Goal: Task Accomplishment & Management: Use online tool/utility

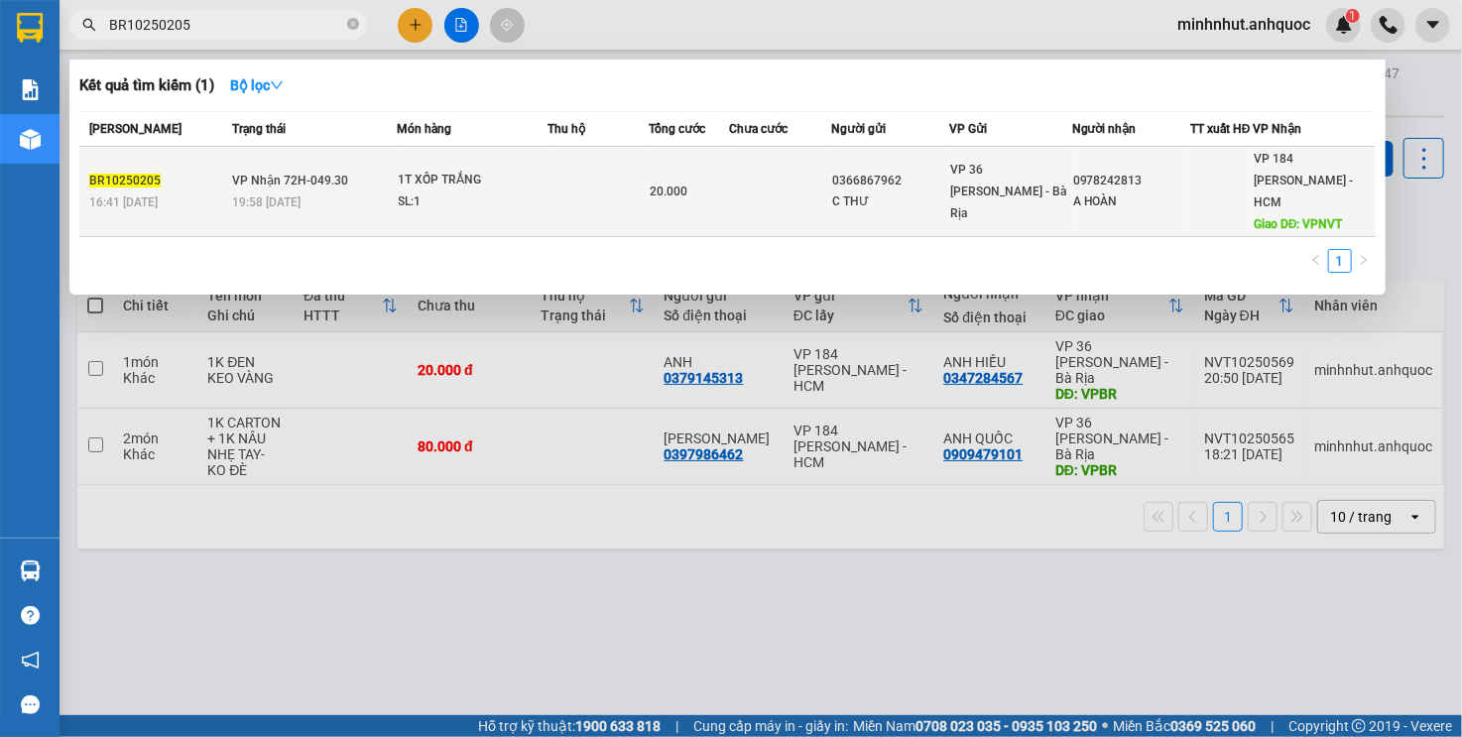
type input "BR10250205"
click at [467, 191] on div "SL: 1" at bounding box center [473, 202] width 149 height 22
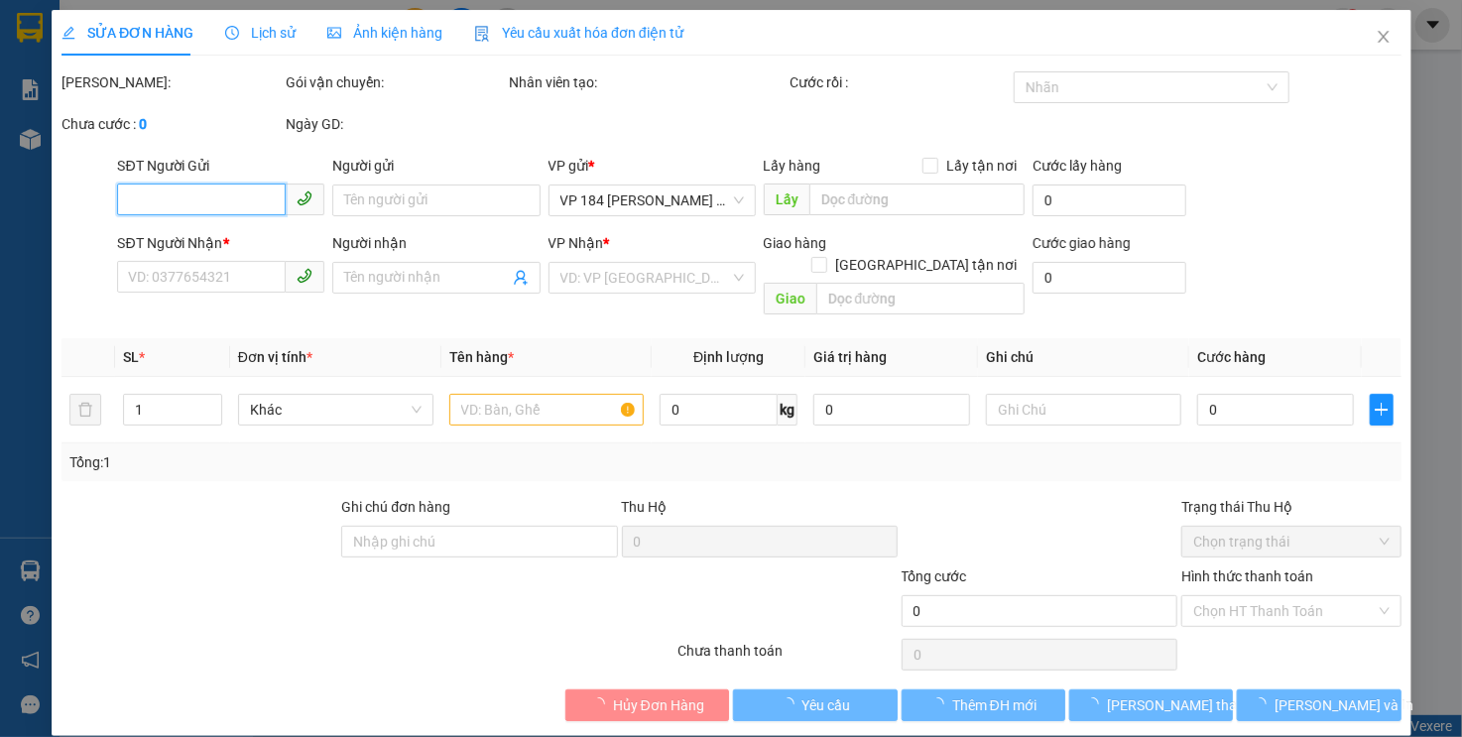
type input "0366867962"
type input "C THƯ"
type input "0978242813"
type input "A HOÀN"
type input "VPNVT"
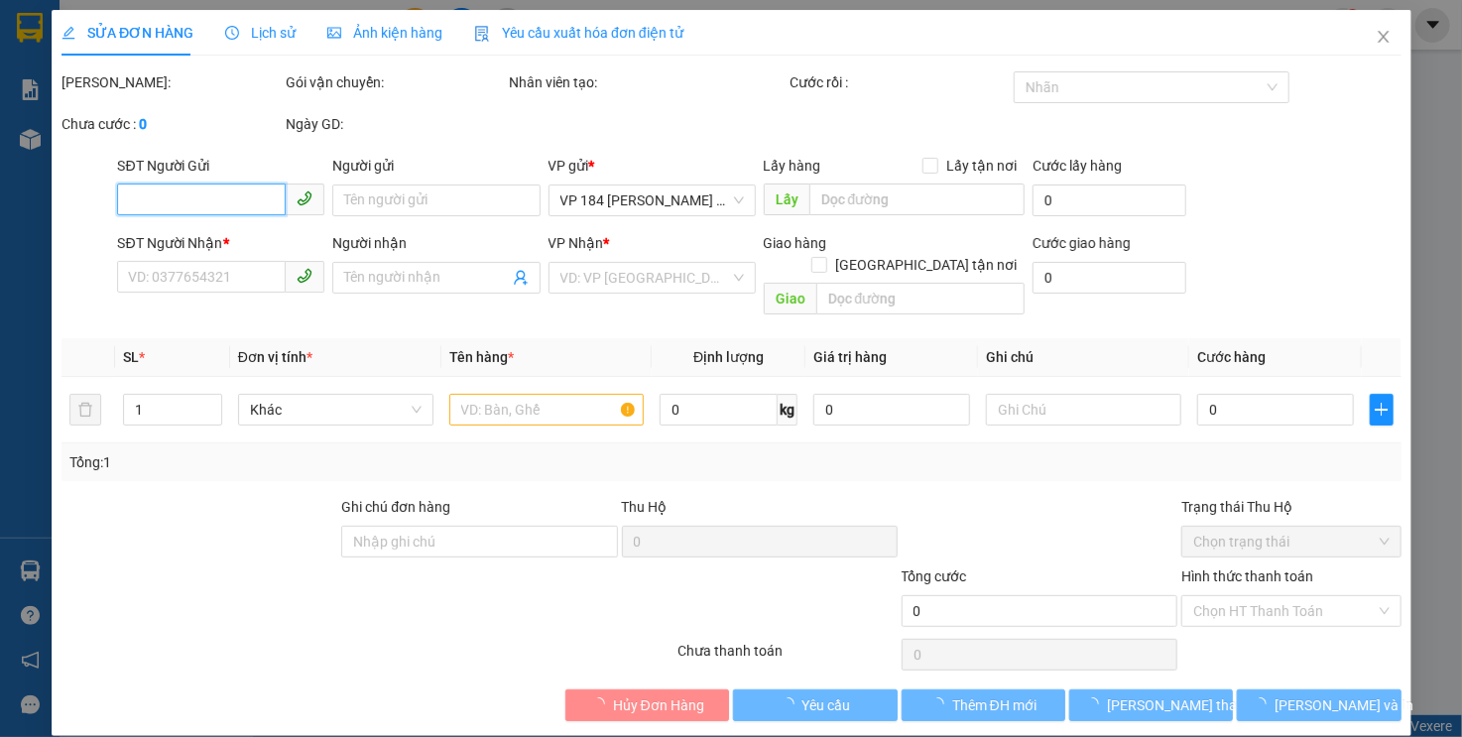
type input "20.000"
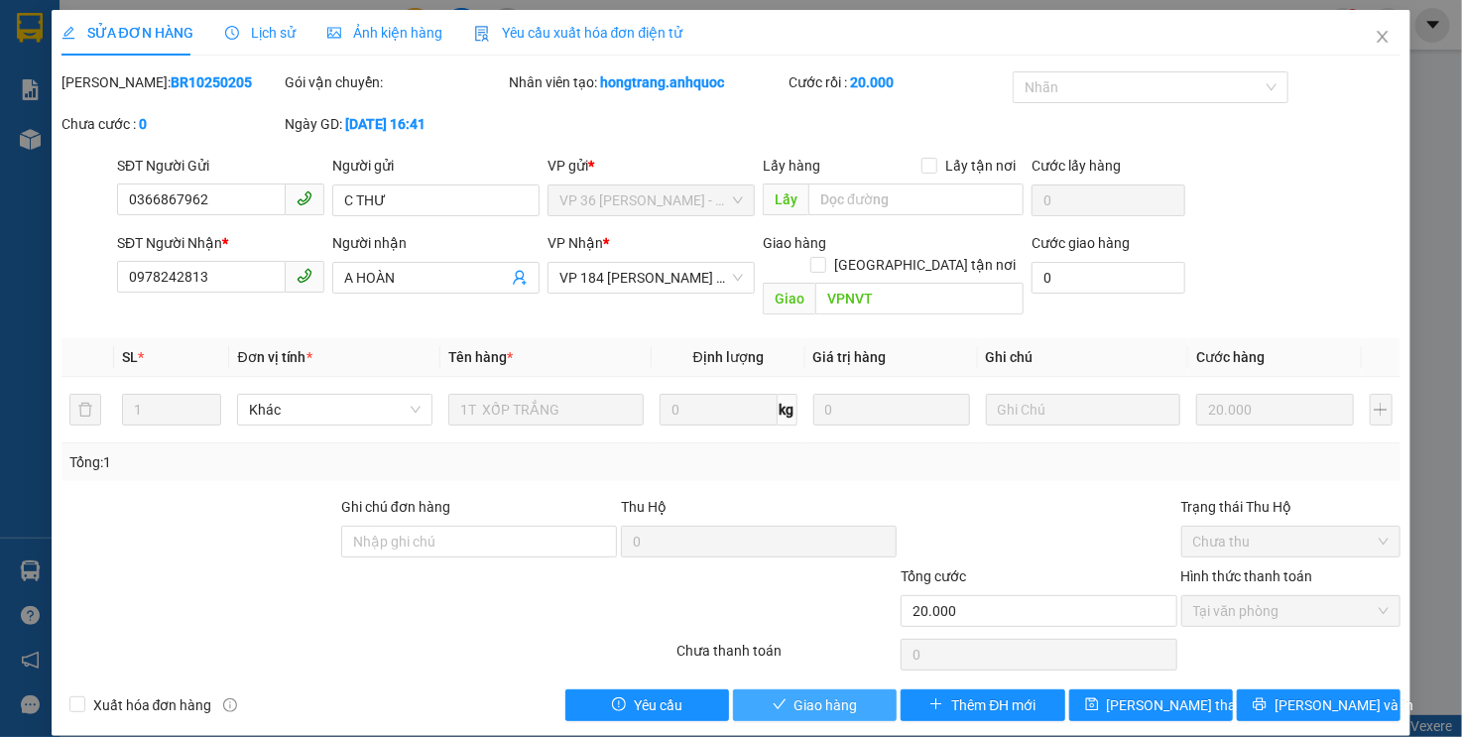
click at [794, 690] on button "Giao hàng" at bounding box center [815, 706] width 164 height 32
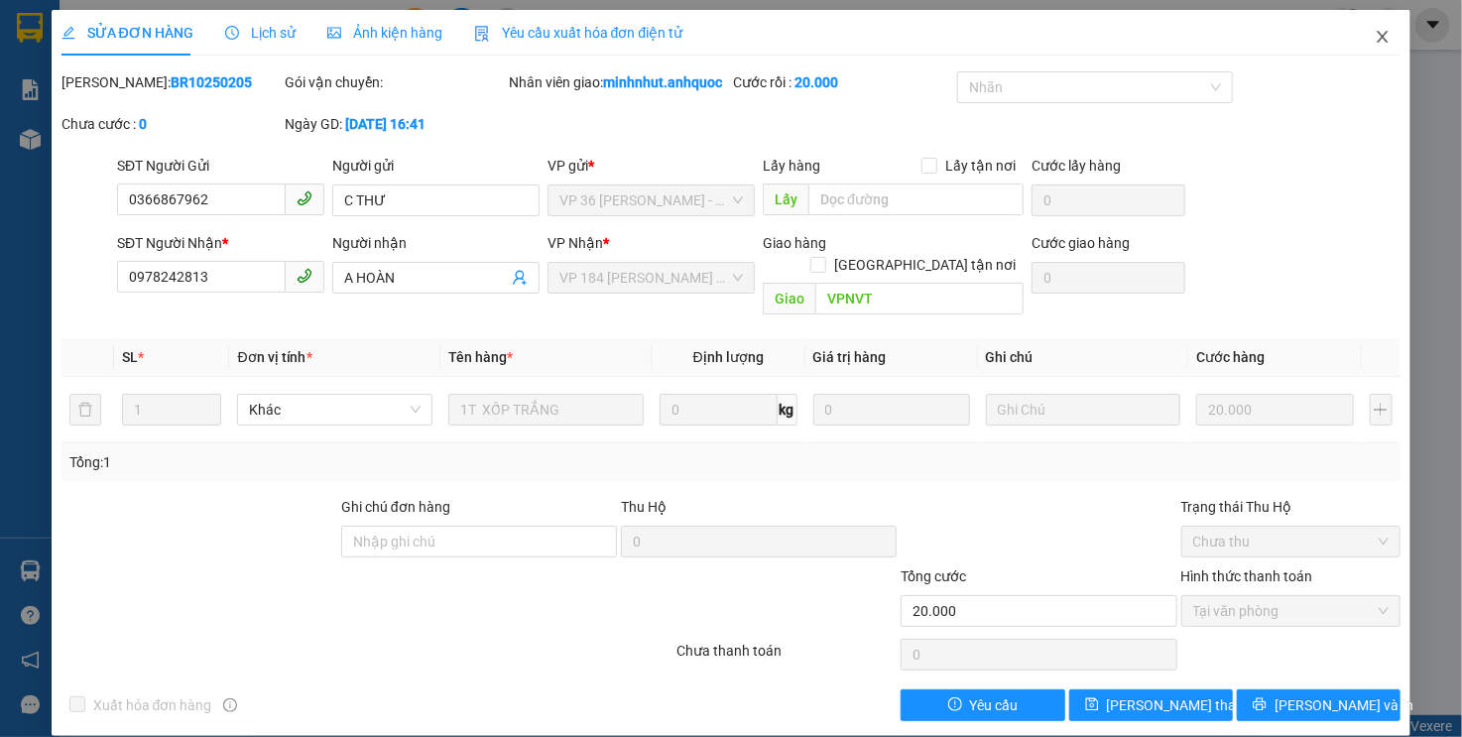
click at [1375, 40] on icon "close" at bounding box center [1383, 37] width 16 height 16
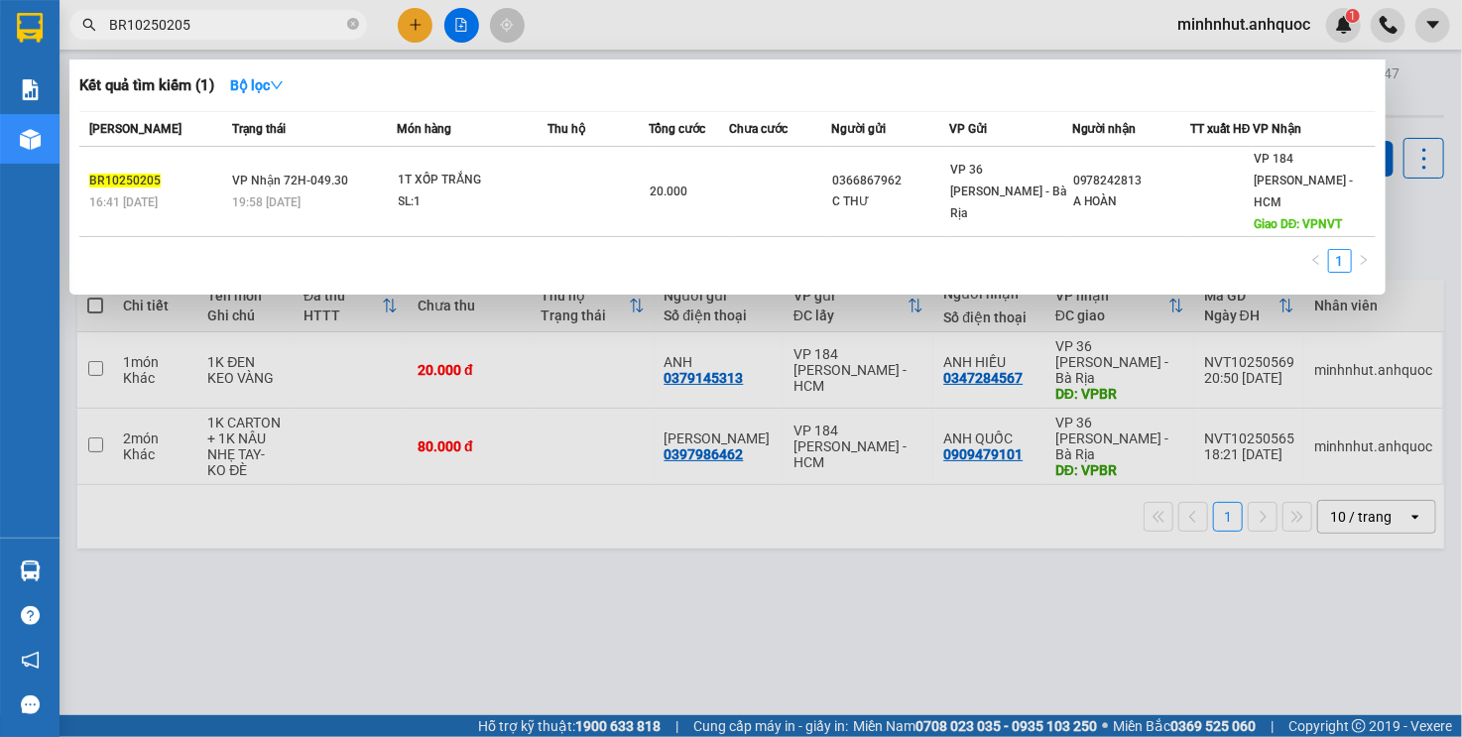
click at [283, 24] on input "BR10250205" at bounding box center [226, 25] width 234 height 22
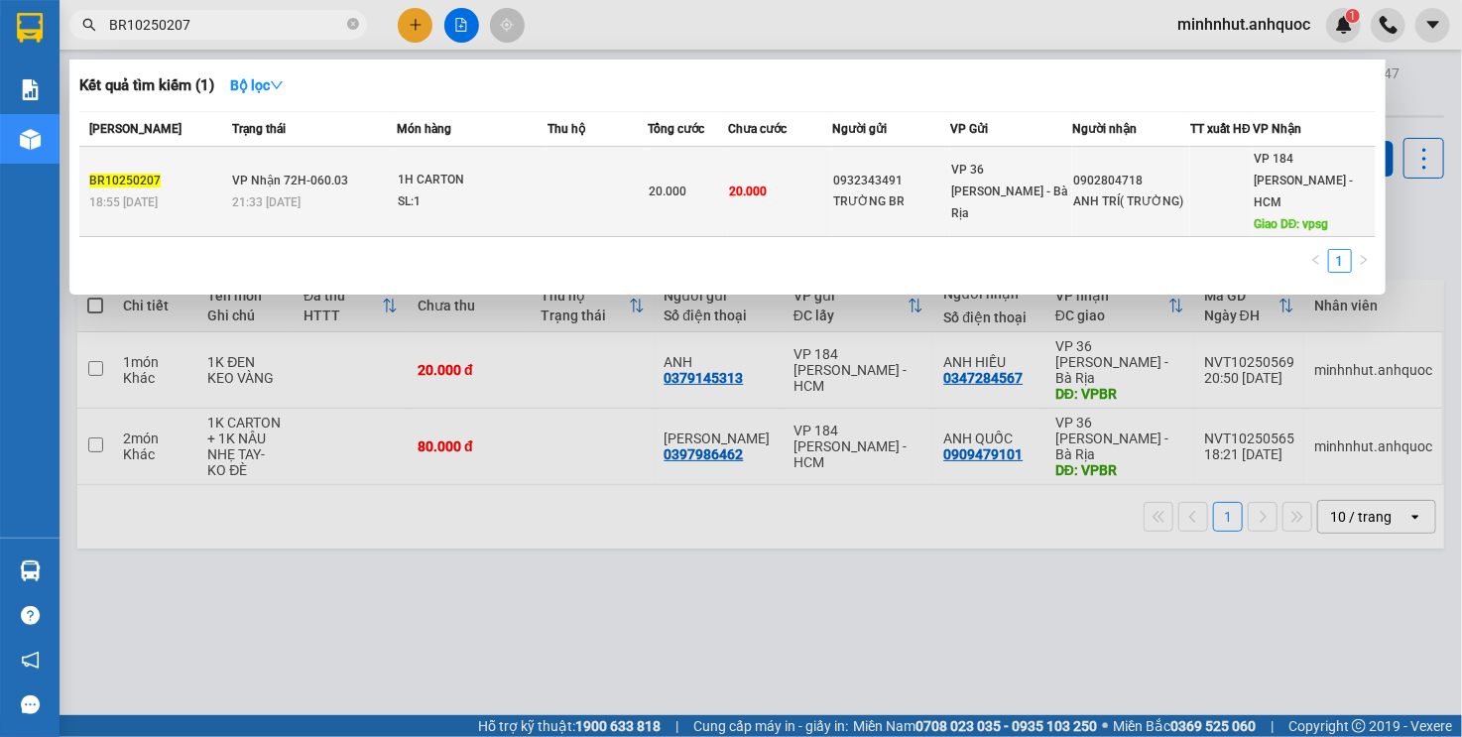
type input "BR10250207"
click at [467, 192] on div "SL: 1" at bounding box center [472, 202] width 149 height 22
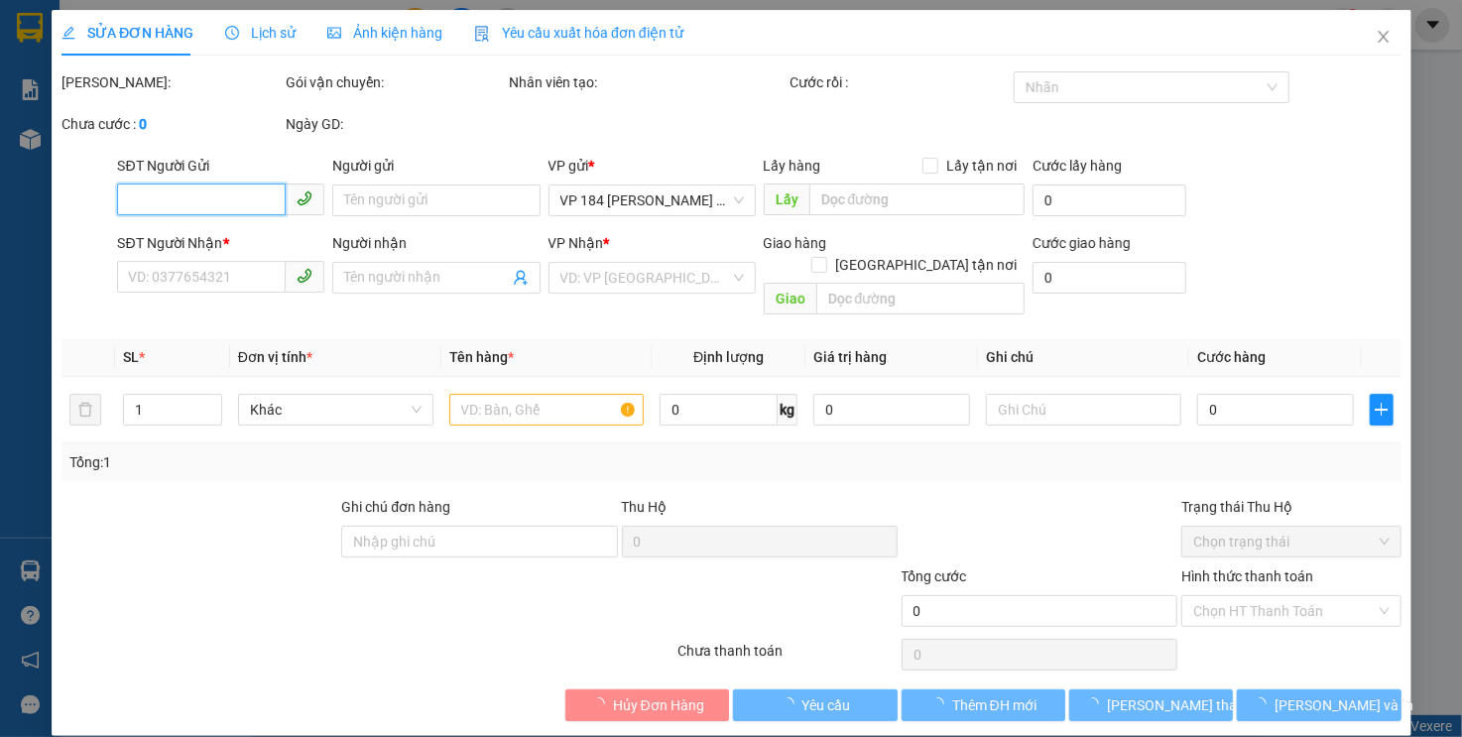
type input "0932343491"
type input "TRƯỜNG BR"
type input "0902804718"
type input "ANH TRÍ( TRƯỜNG)"
type input "vpsg"
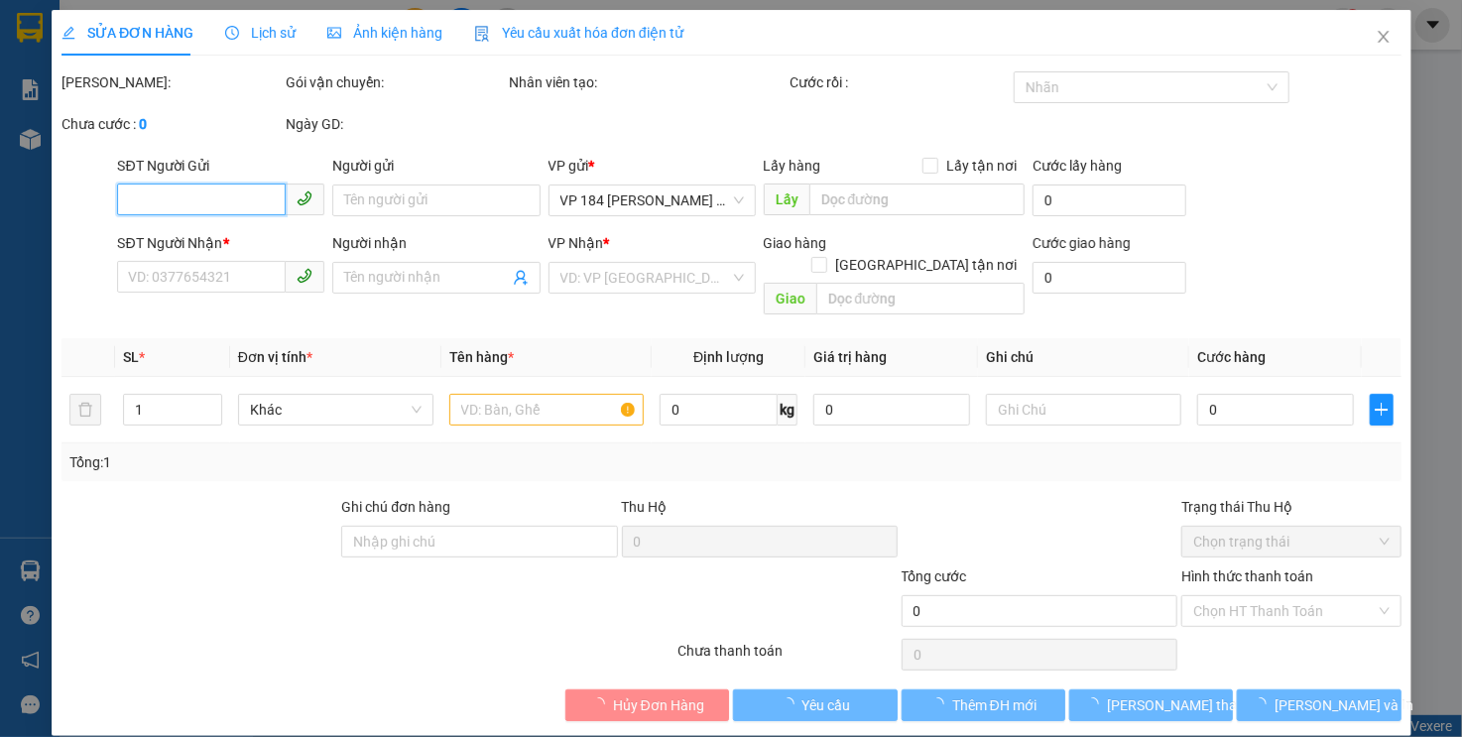
type input "20.000"
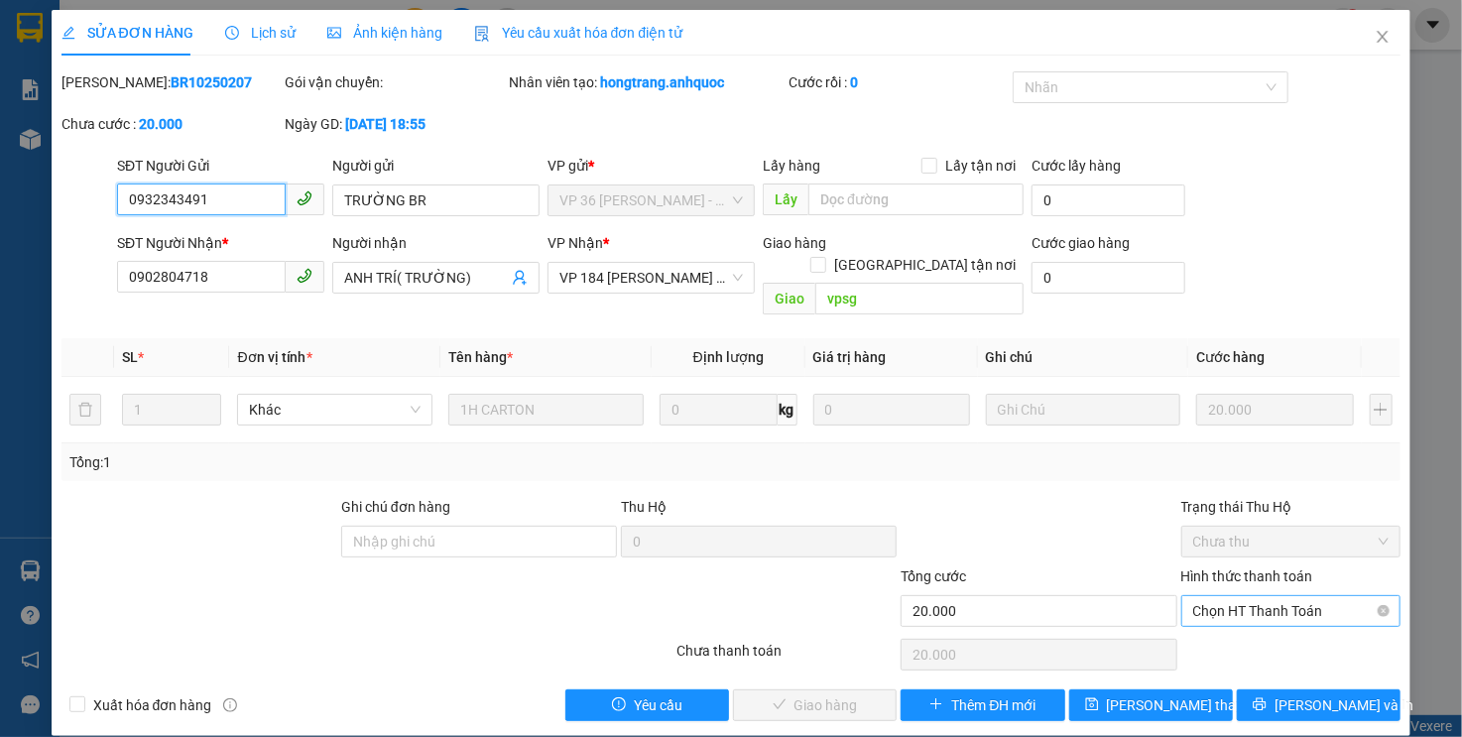
click at [1257, 596] on span "Chọn HT Thanh Toán" at bounding box center [1292, 611] width 196 height 30
drag, startPoint x: 1258, startPoint y: 629, endPoint x: 1233, endPoint y: 627, distance: 24.9
click at [1258, 630] on div "Tại văn phòng" at bounding box center [1292, 628] width 196 height 22
type input "0"
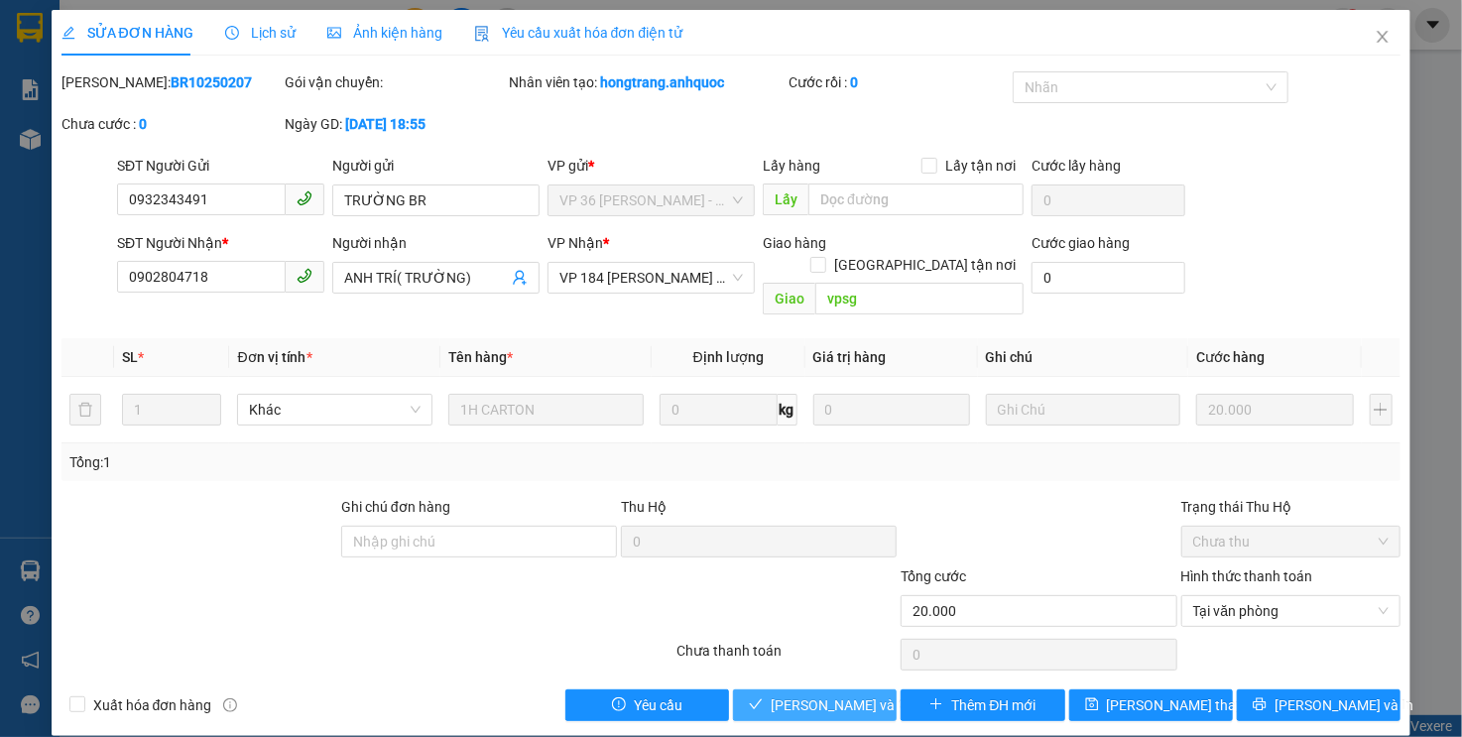
click at [792, 696] on button "[PERSON_NAME] và Giao hàng" at bounding box center [815, 706] width 164 height 32
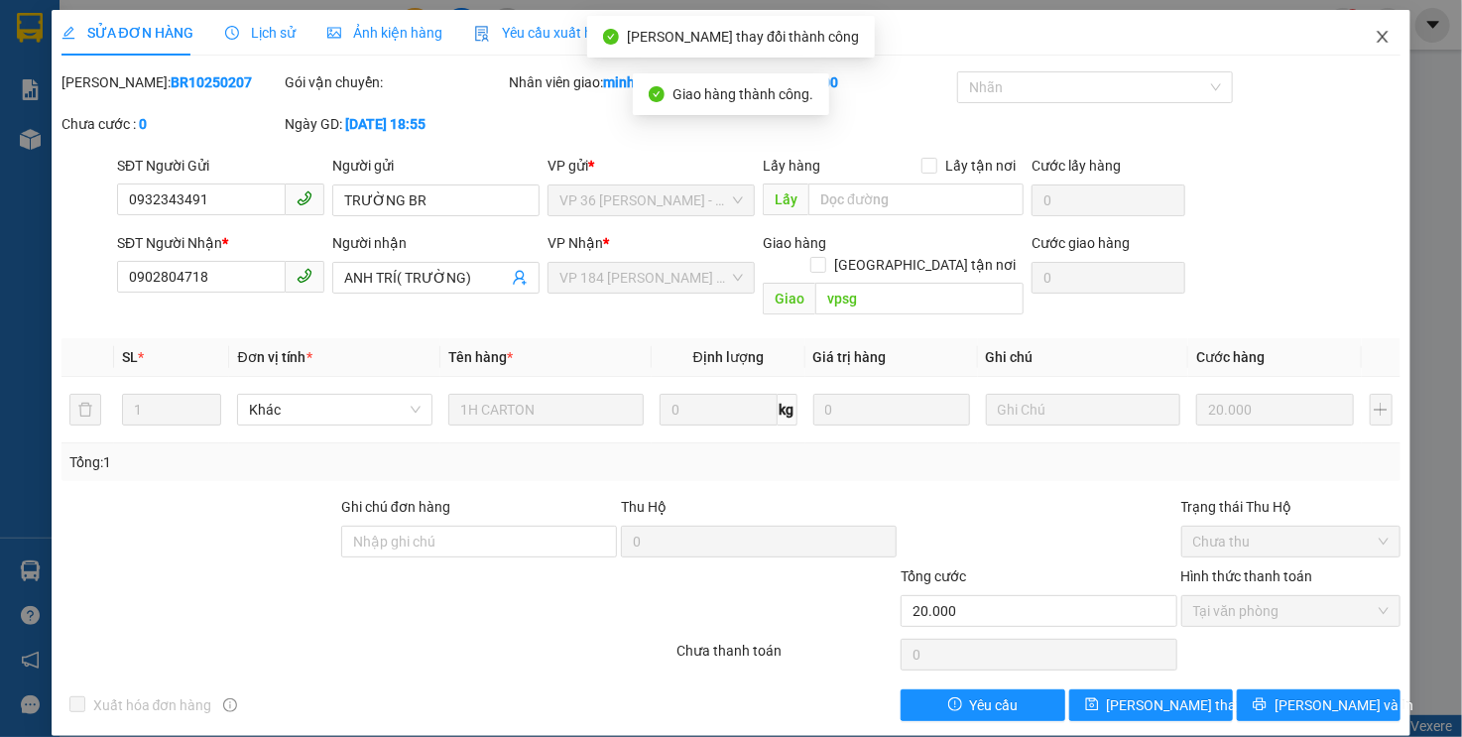
click at [1375, 41] on icon "close" at bounding box center [1383, 37] width 16 height 16
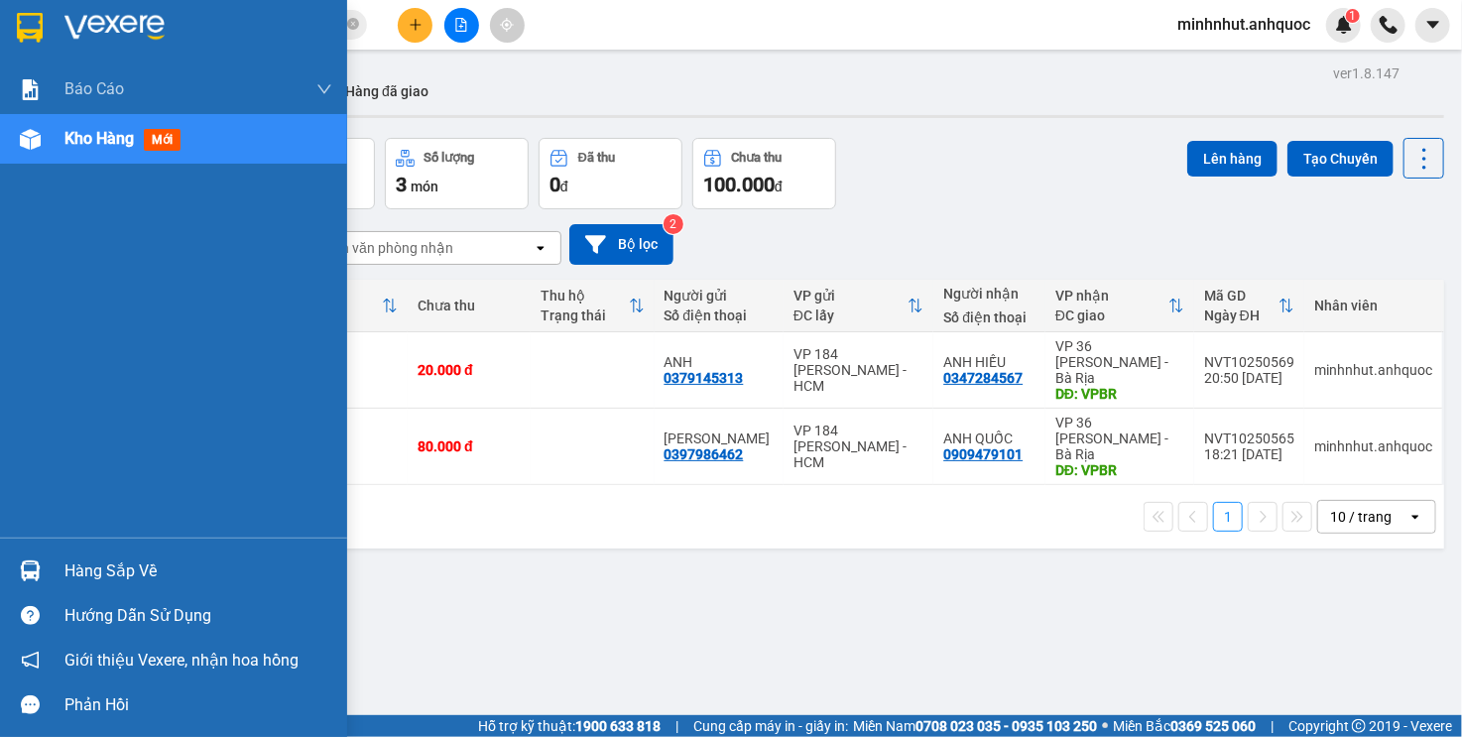
click at [66, 142] on span "Kho hàng" at bounding box center [98, 138] width 69 height 19
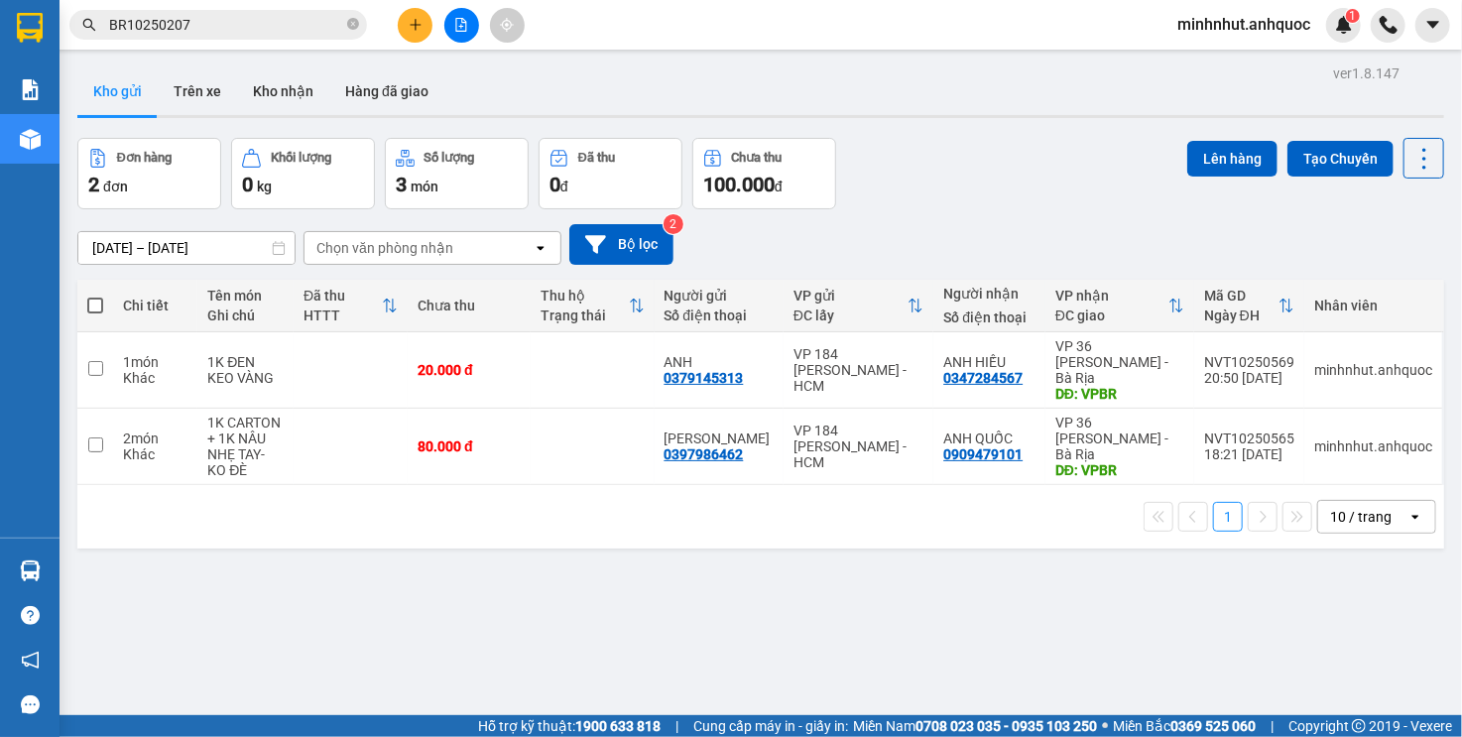
click at [87, 301] on span at bounding box center [95, 306] width 16 height 16
click at [95, 296] on input "checkbox" at bounding box center [95, 296] width 0 height 0
checkbox input "true"
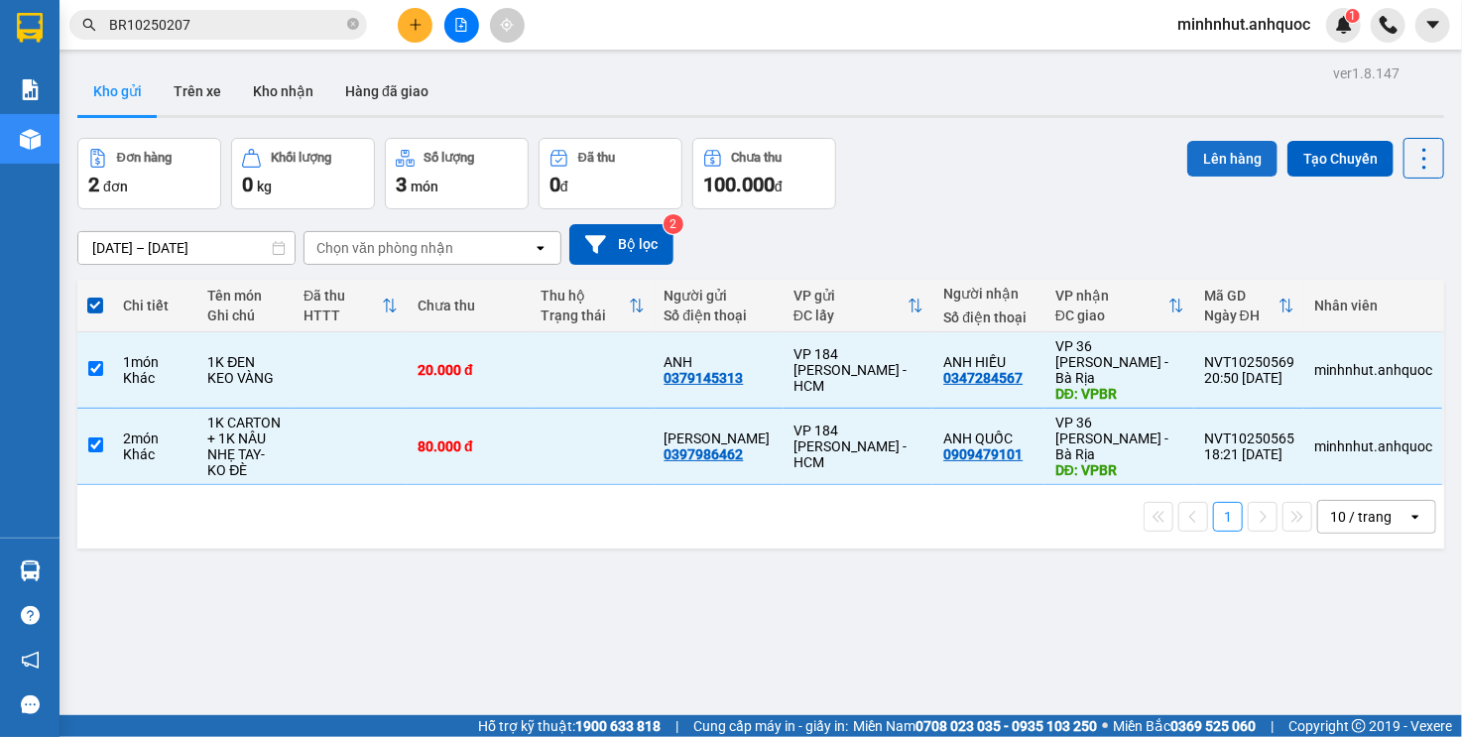
click at [1202, 160] on button "Lên hàng" at bounding box center [1233, 159] width 90 height 36
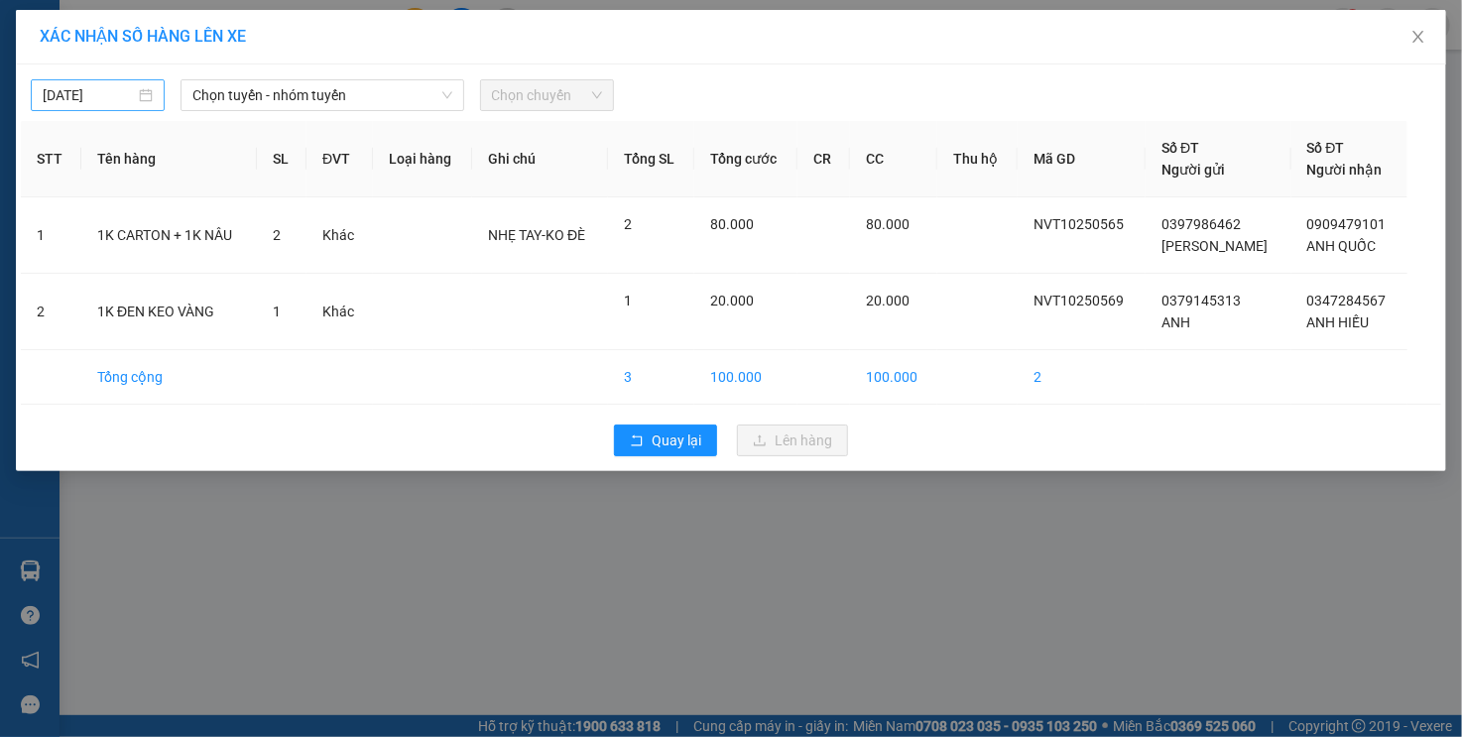
click at [74, 94] on input "[DATE]" at bounding box center [89, 95] width 92 height 22
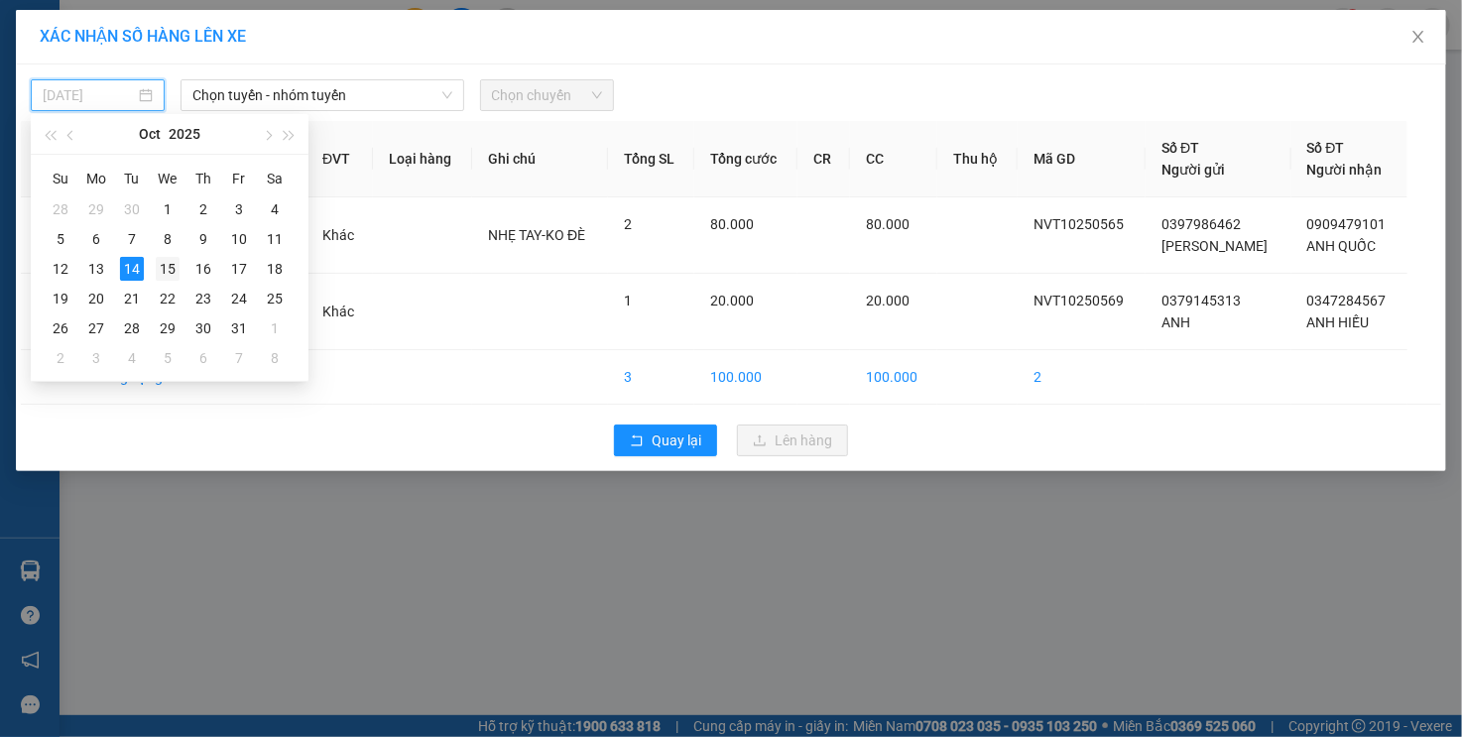
click at [165, 273] on div "15" at bounding box center [168, 269] width 24 height 24
type input "[DATE]"
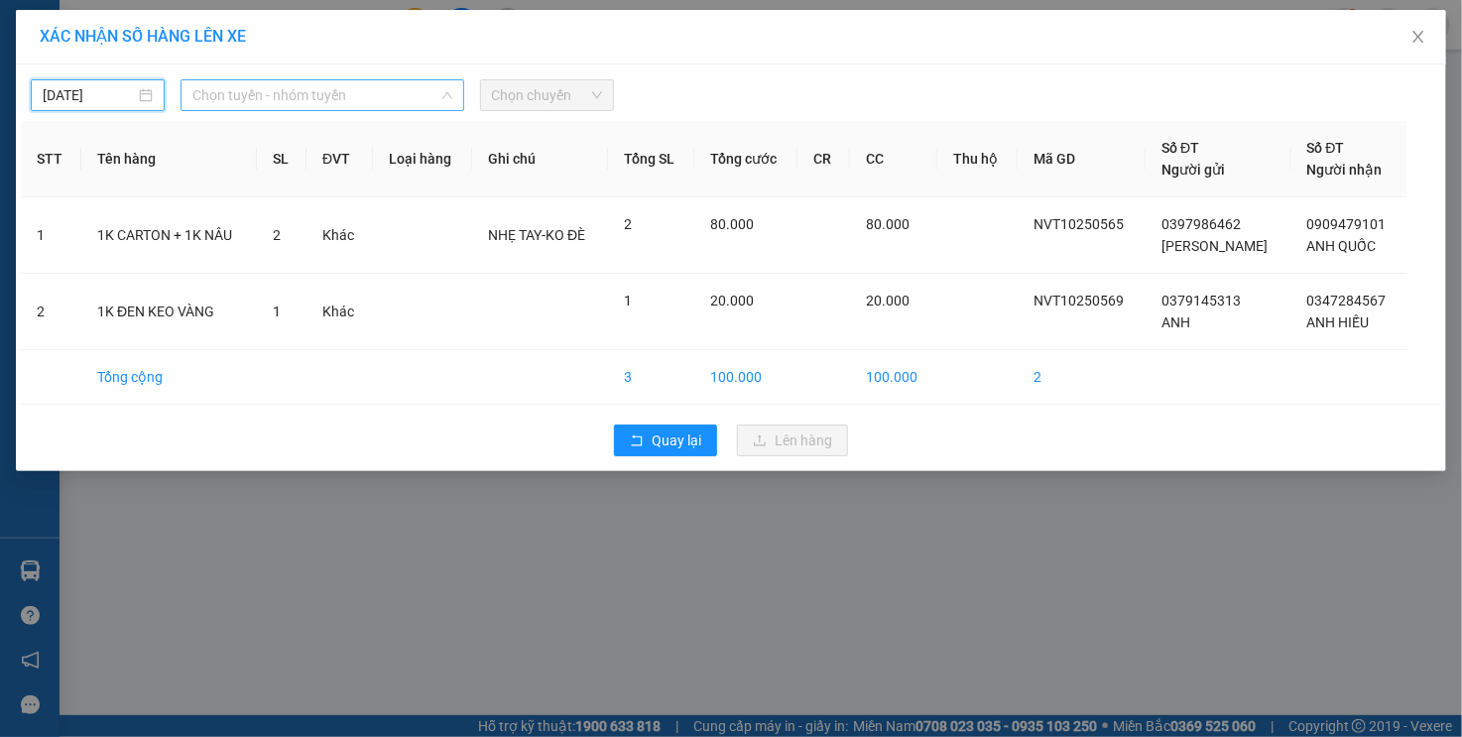
click at [323, 86] on span "Chọn tuyến - nhóm tuyến" at bounding box center [322, 95] width 260 height 30
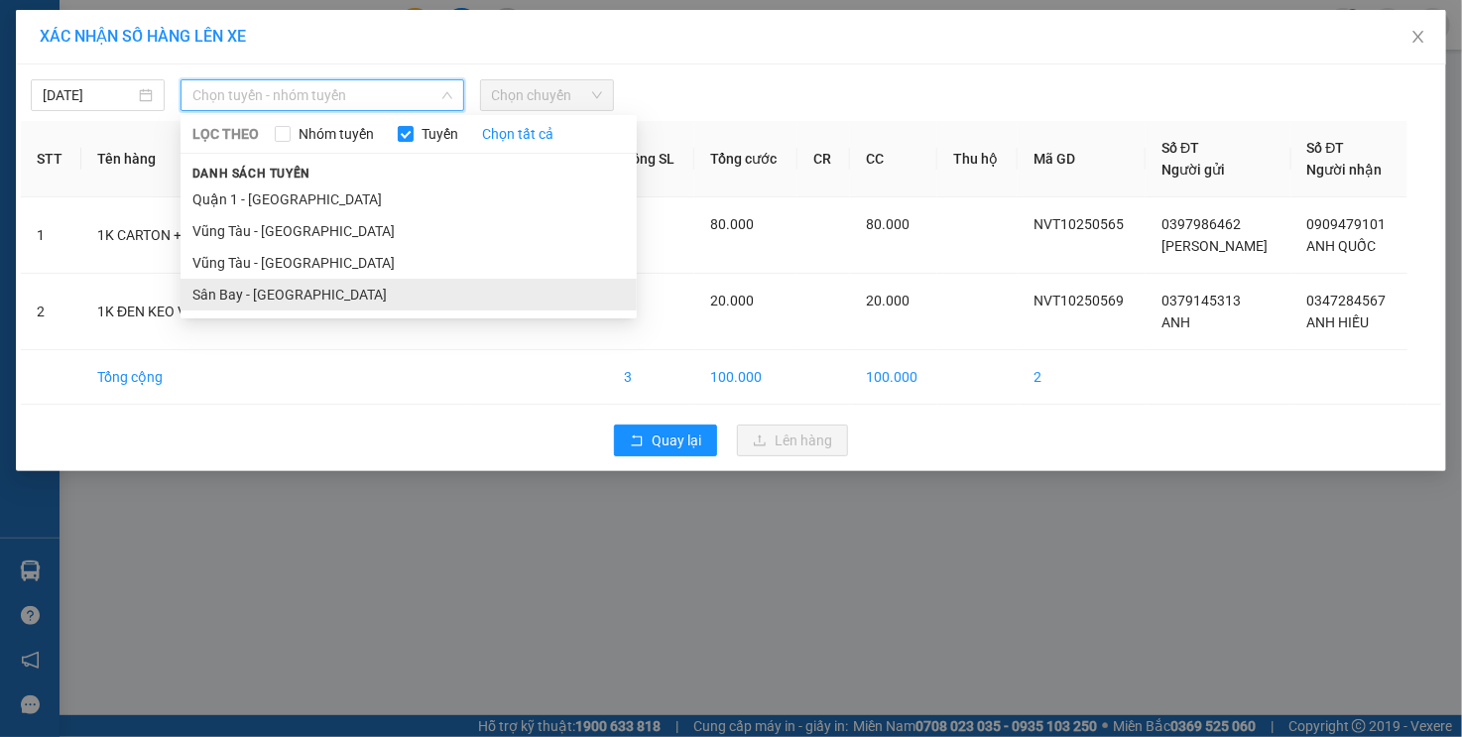
click at [301, 289] on li "Sân Bay - [GEOGRAPHIC_DATA]" at bounding box center [409, 295] width 456 height 32
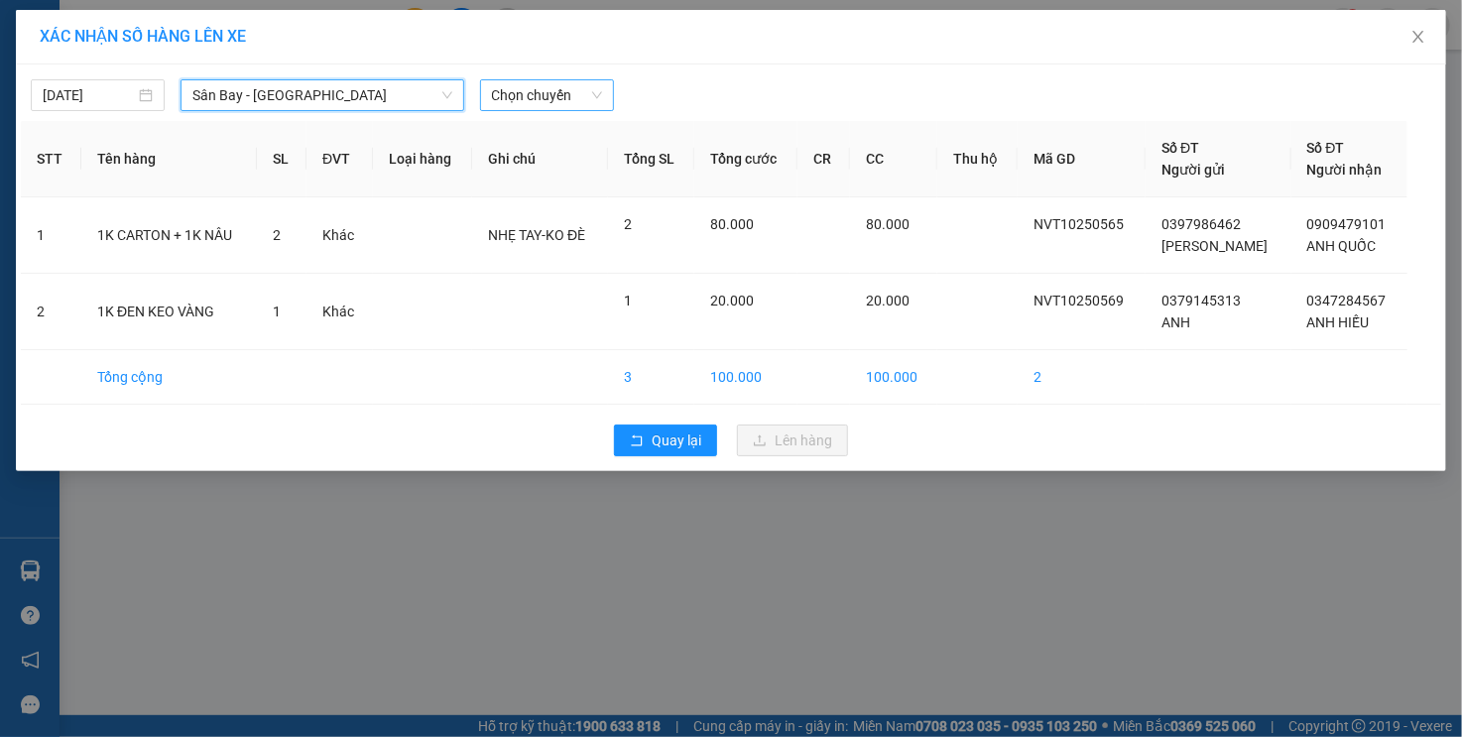
click at [516, 94] on span "Chọn chuyến" at bounding box center [547, 95] width 110 height 30
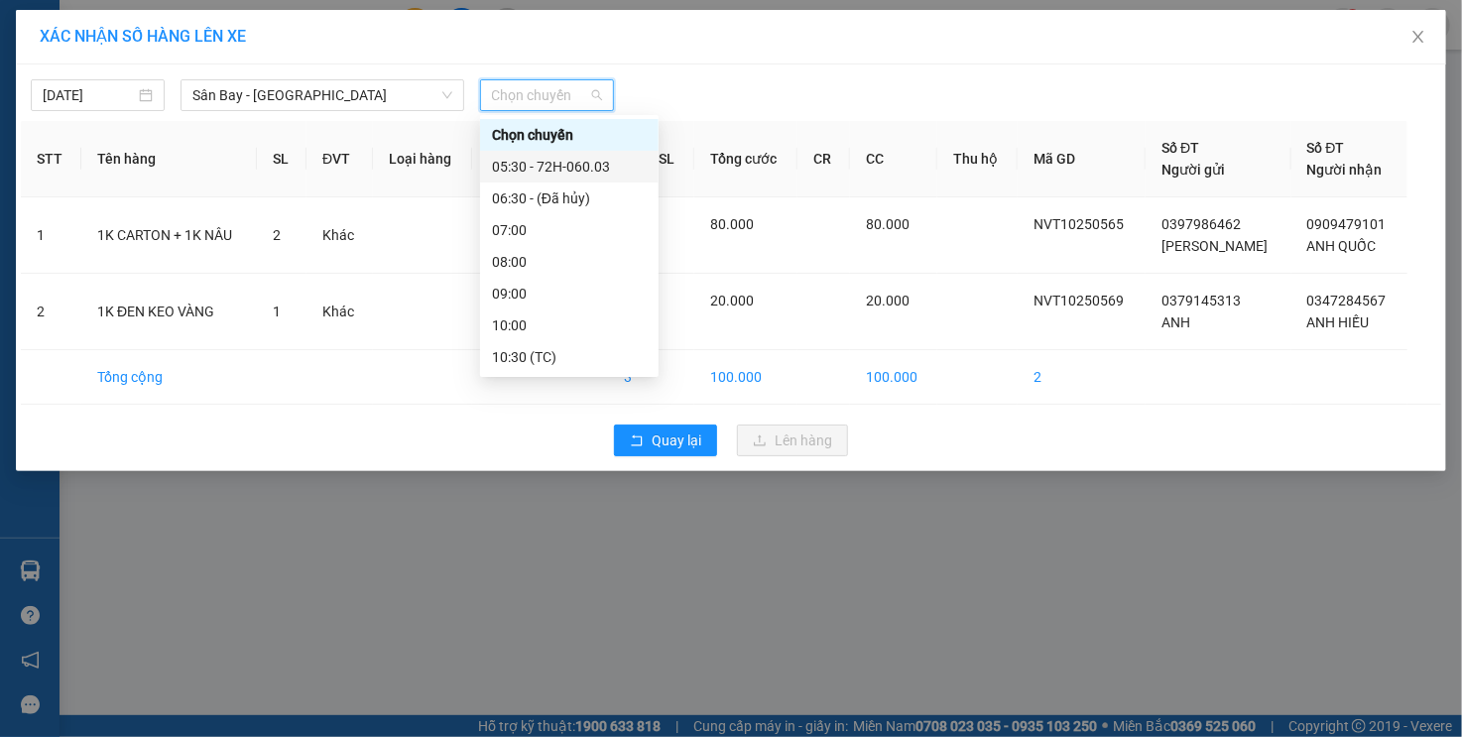
click at [542, 169] on div "05:30 - 72H-060.03" at bounding box center [569, 167] width 155 height 22
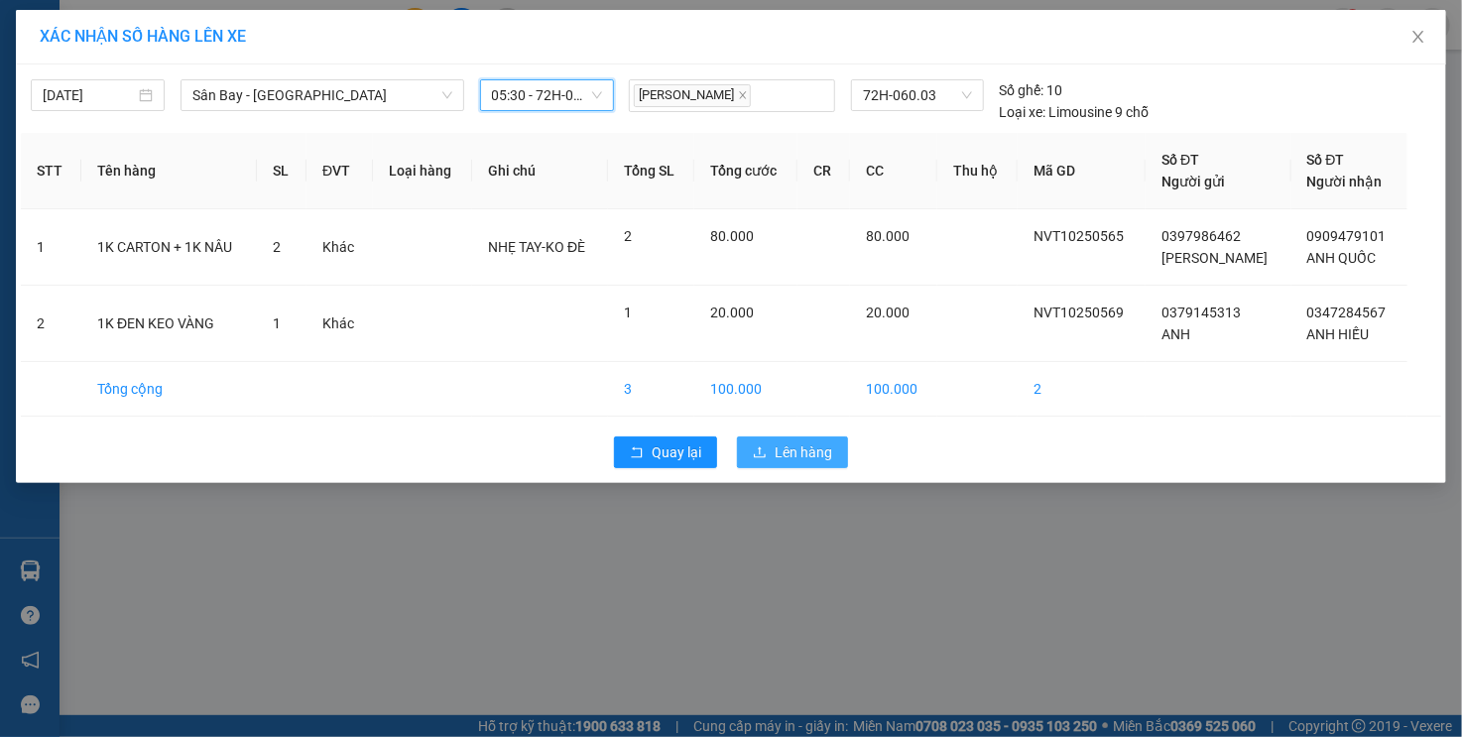
click at [805, 458] on span "Lên hàng" at bounding box center [804, 453] width 58 height 22
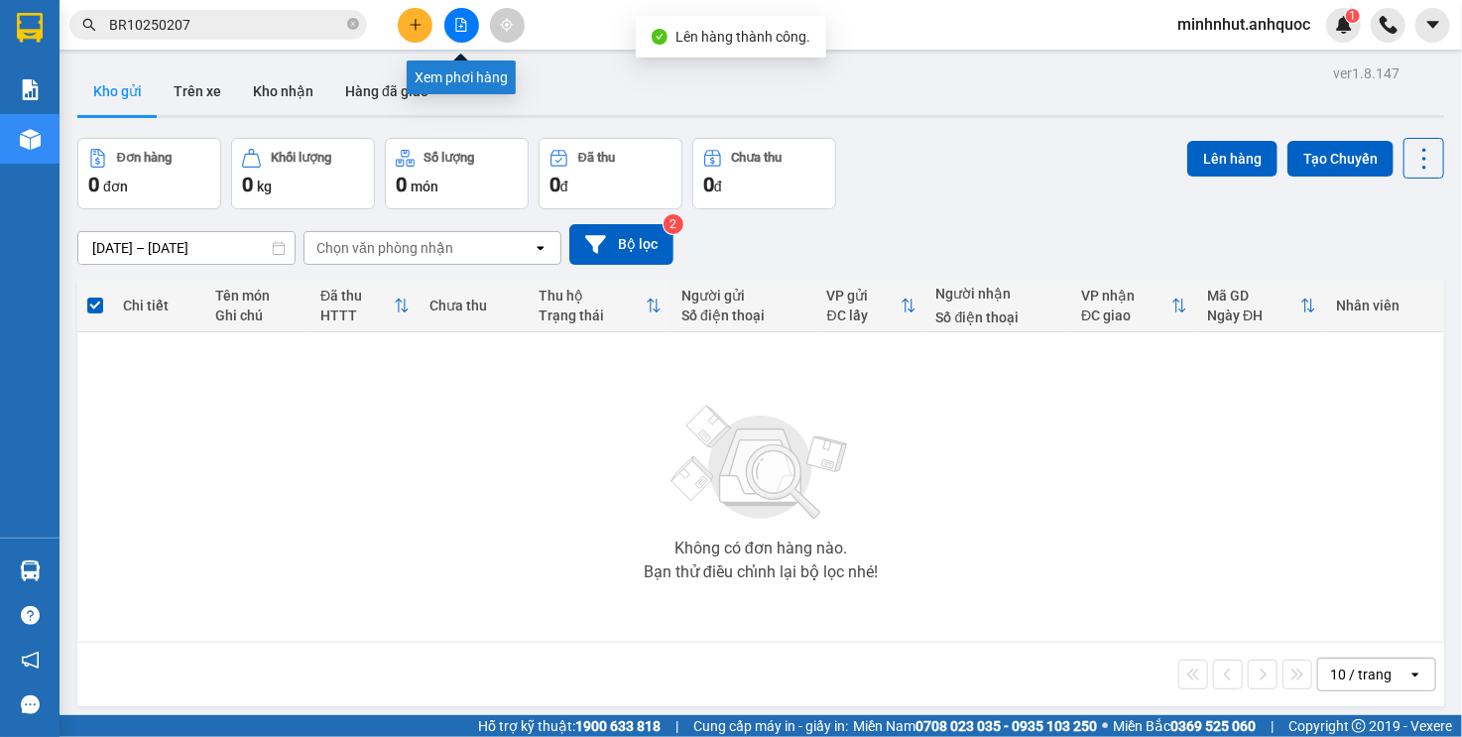
click at [457, 27] on icon "file-add" at bounding box center [461, 25] width 14 height 14
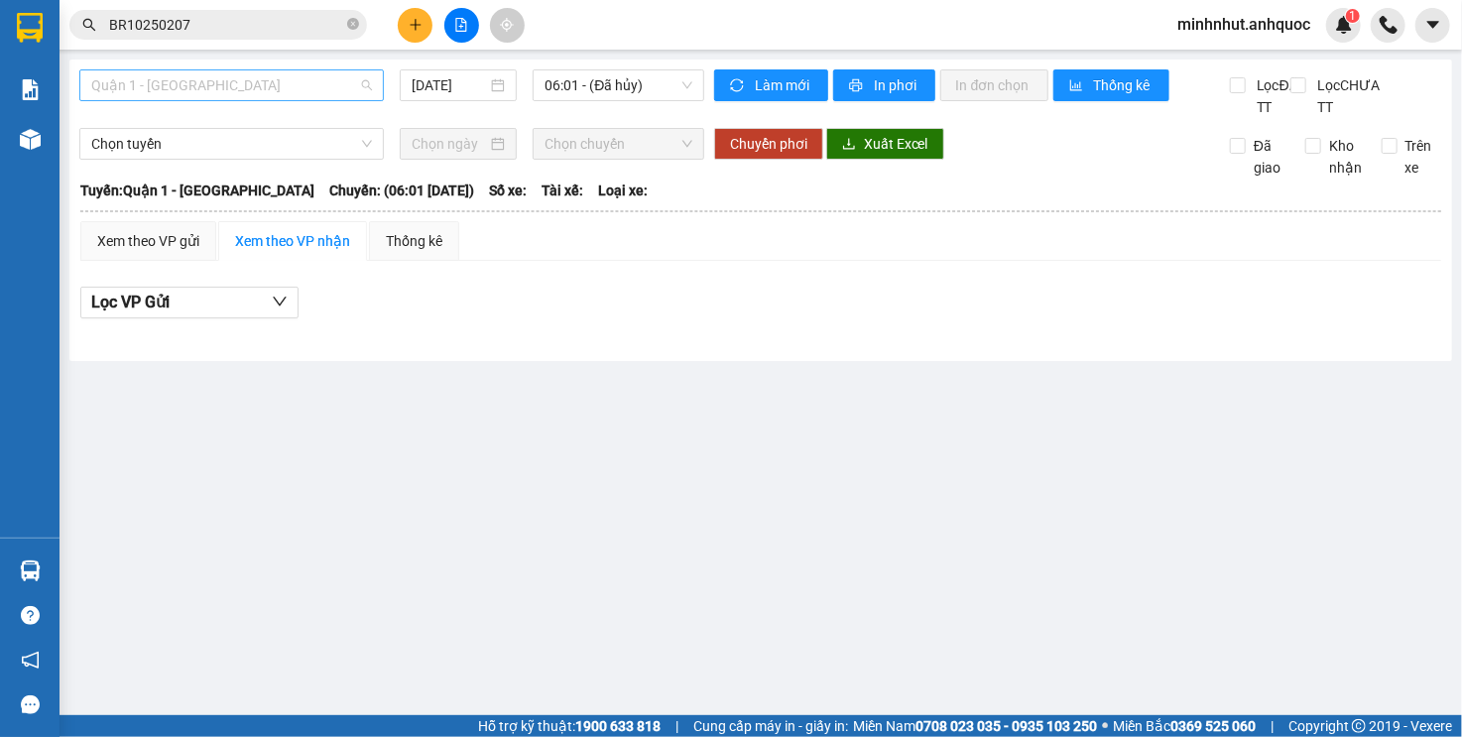
click at [263, 85] on span "Quận 1 - [GEOGRAPHIC_DATA]" at bounding box center [231, 85] width 281 height 30
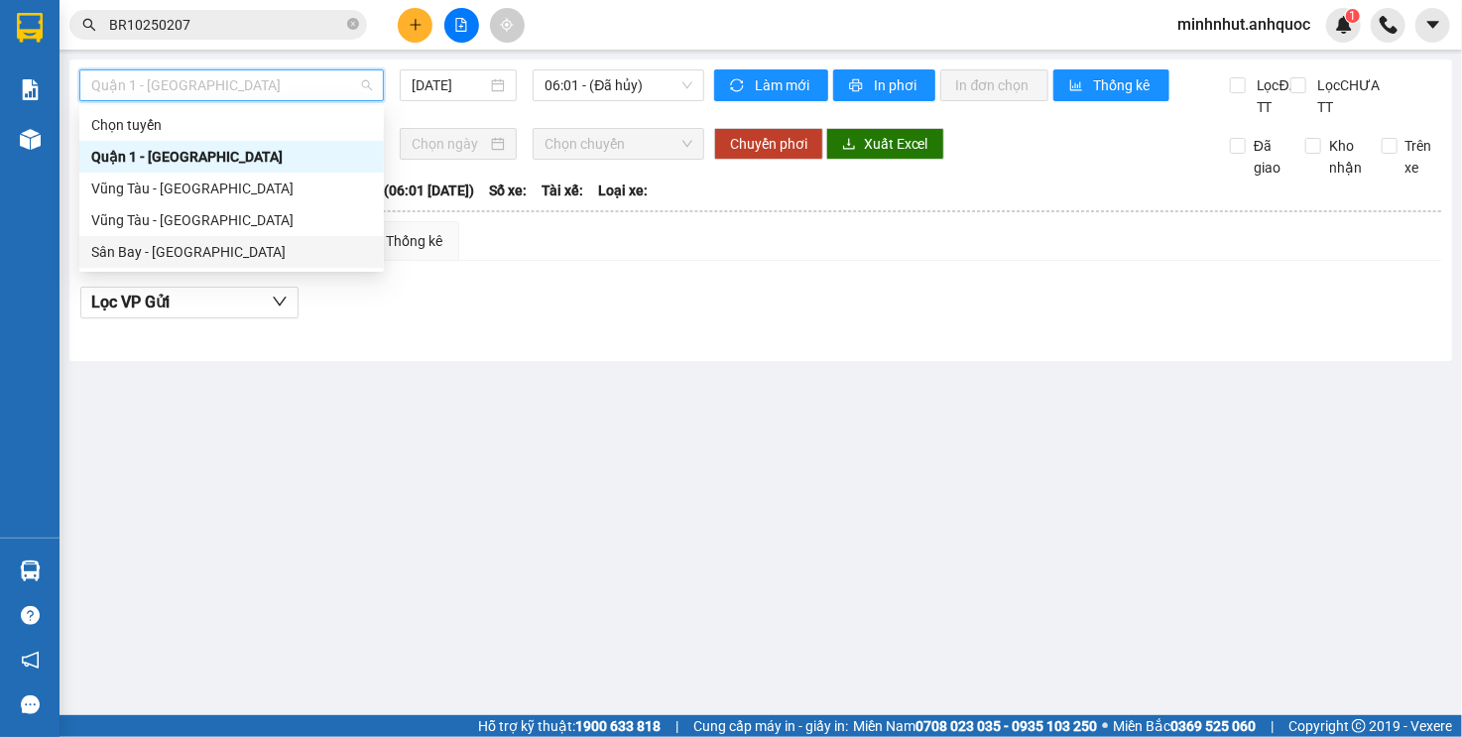
click at [245, 245] on div "Sân Bay - [GEOGRAPHIC_DATA]" at bounding box center [231, 252] width 281 height 22
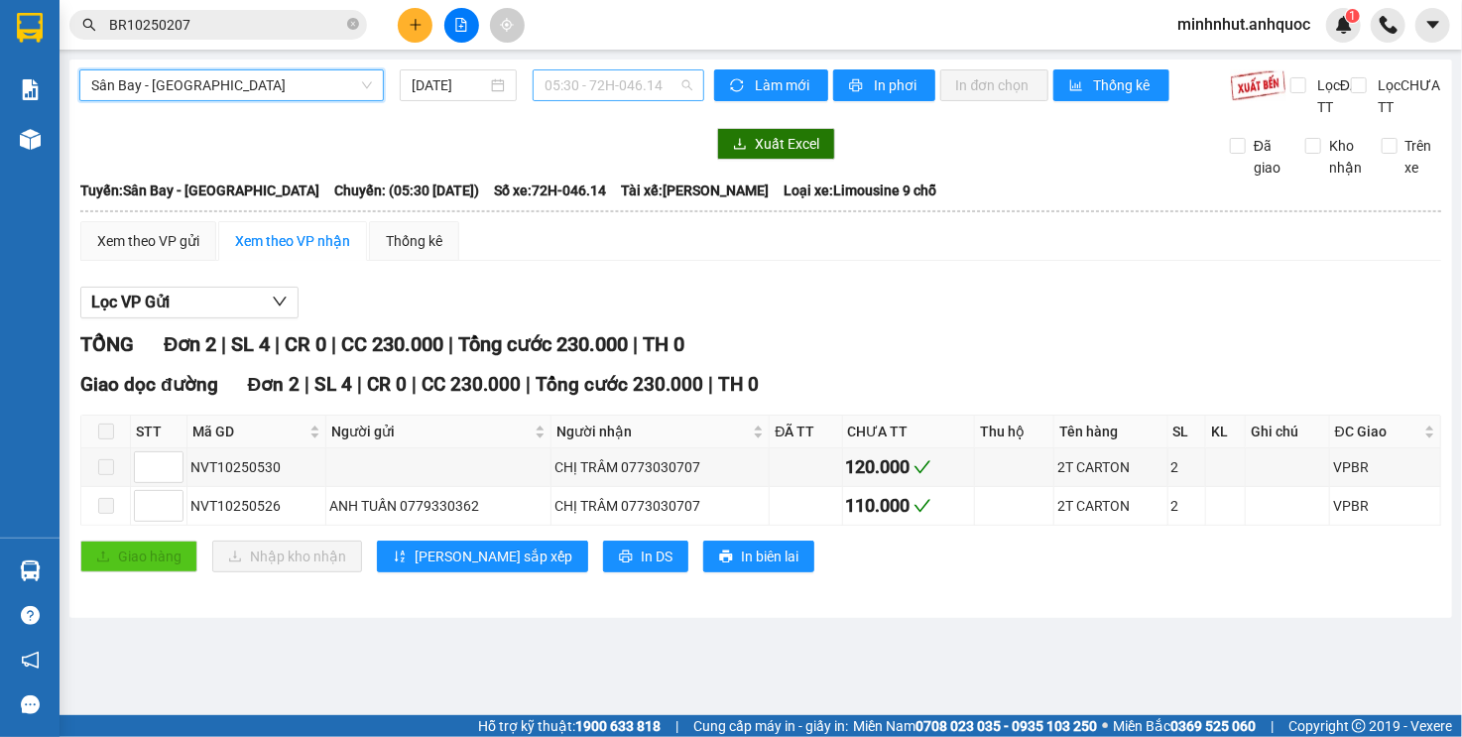
click at [610, 79] on span "05:30 - 72H-046.14" at bounding box center [618, 85] width 147 height 30
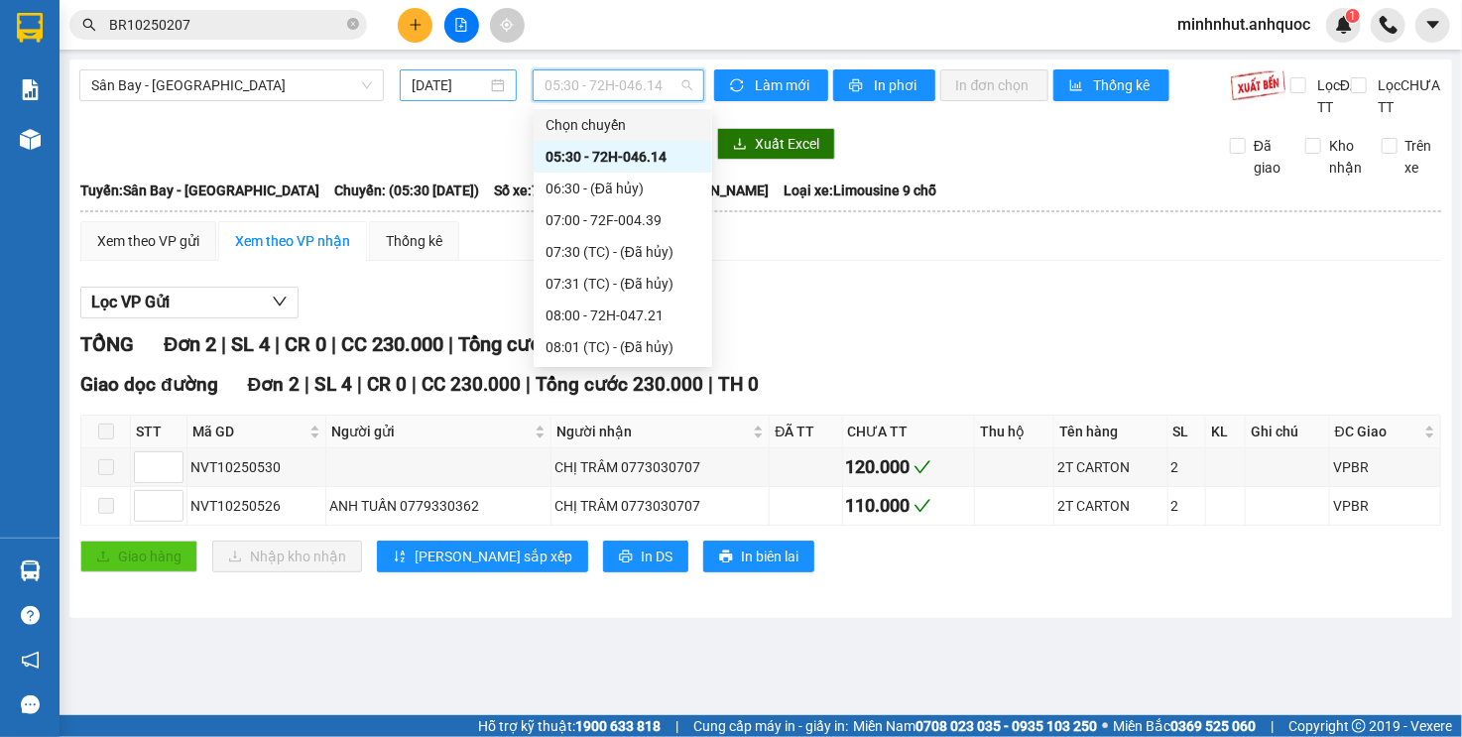
click at [432, 86] on input "[DATE]" at bounding box center [450, 85] width 76 height 22
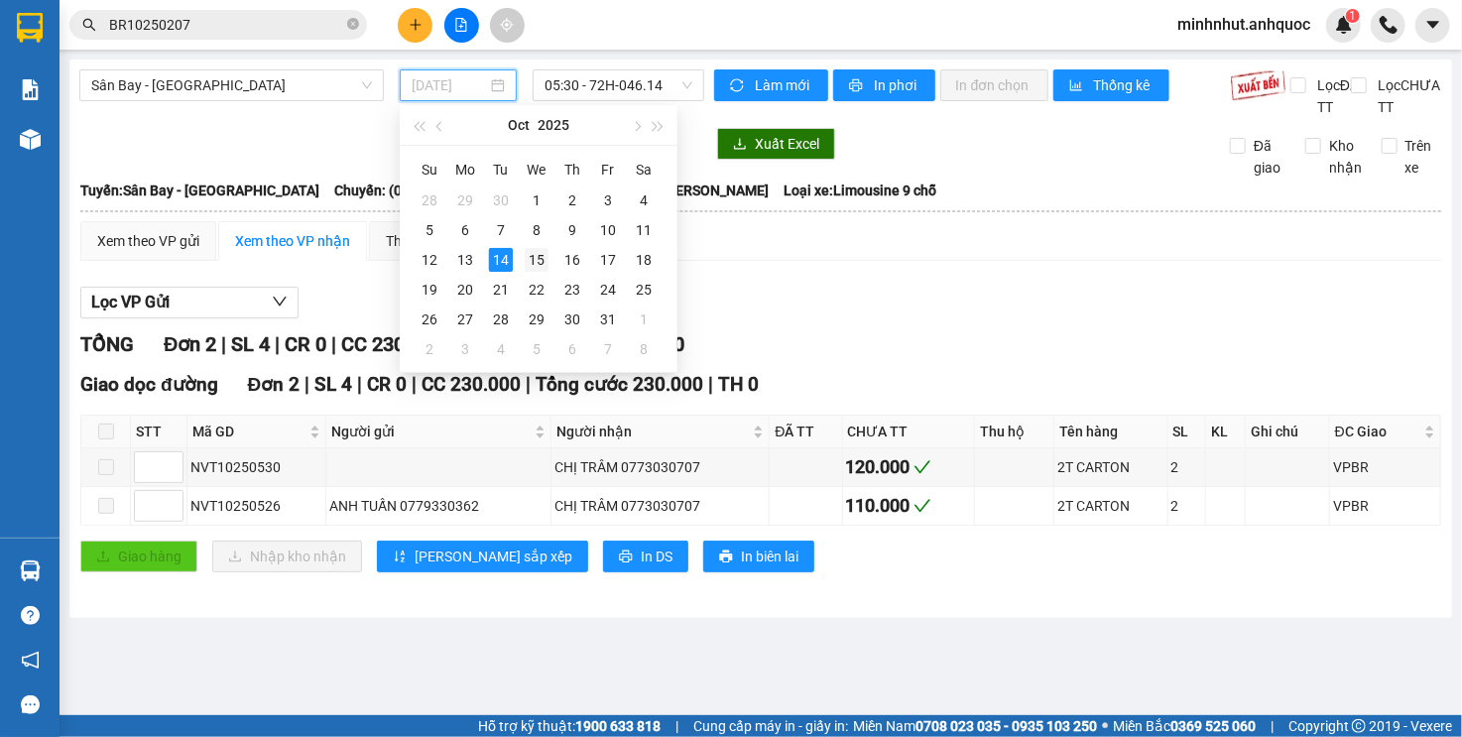
click at [539, 258] on div "15" at bounding box center [537, 260] width 24 height 24
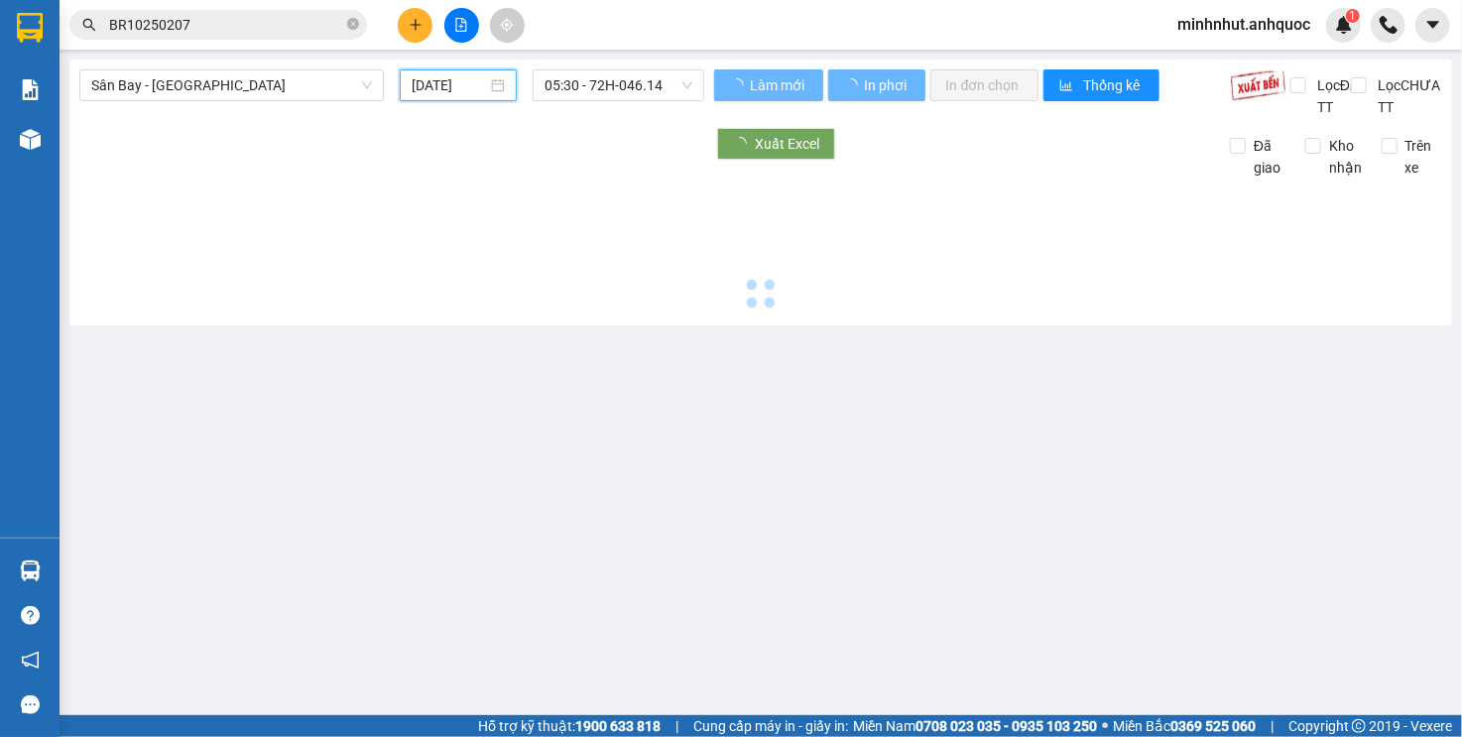
type input "[DATE]"
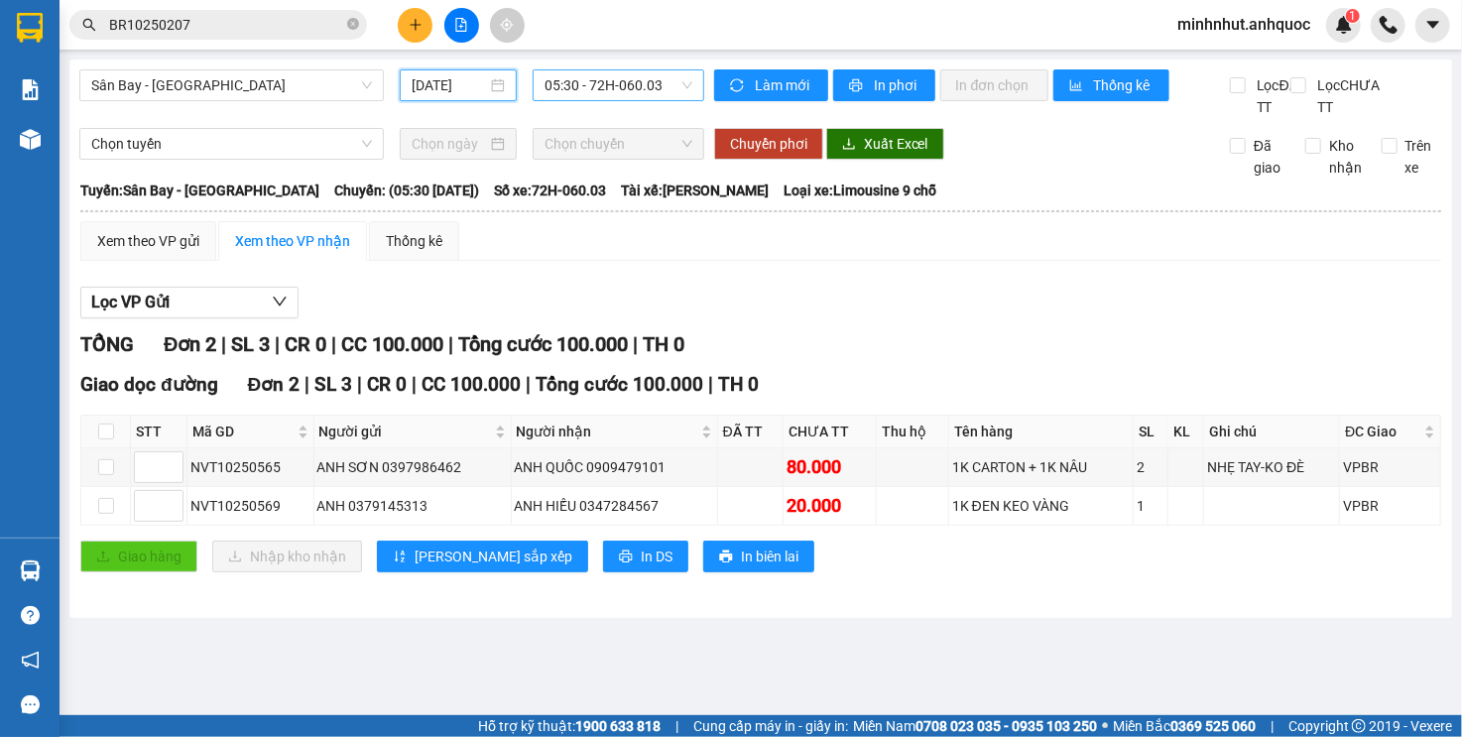
click at [629, 84] on span "05:30 - 72H-060.03" at bounding box center [618, 85] width 147 height 30
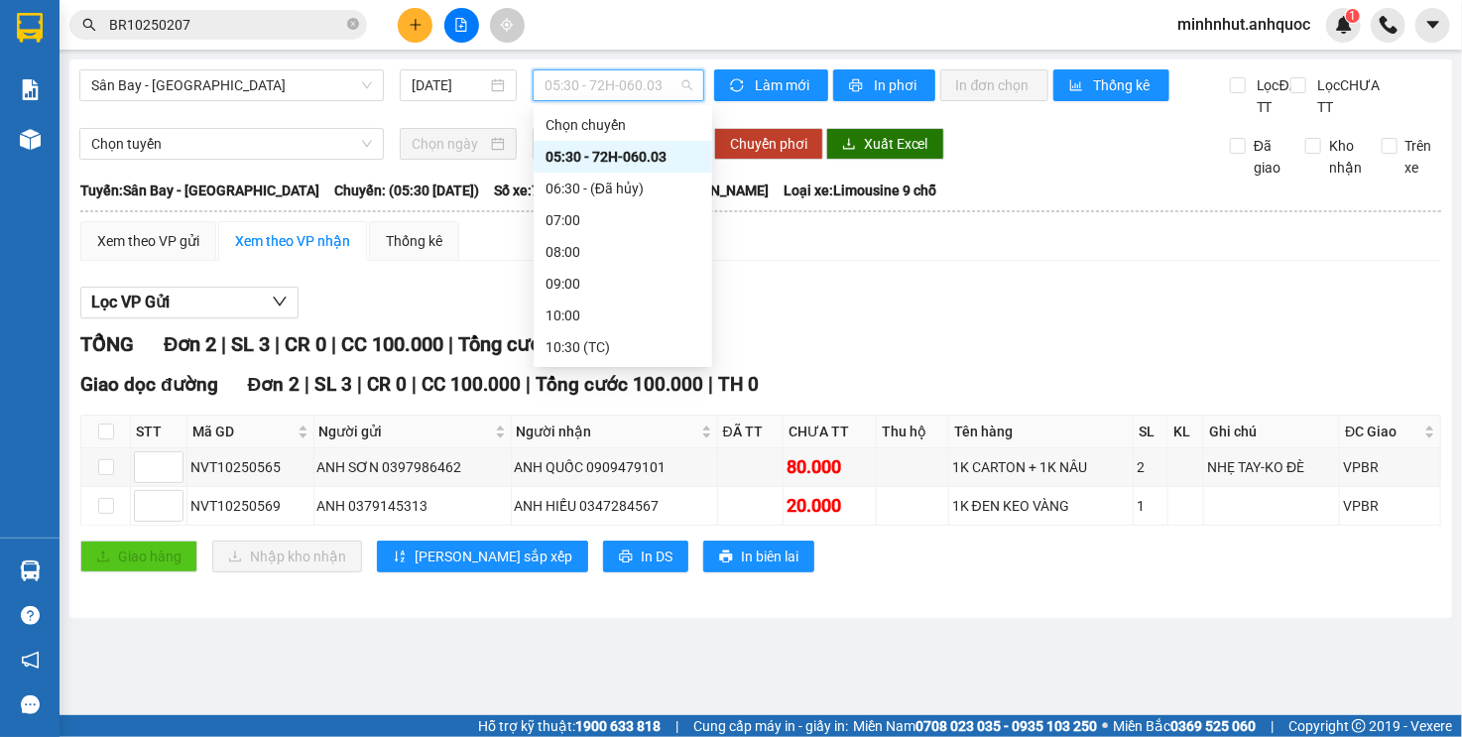
click at [639, 156] on div "05:30 - 72H-060.03" at bounding box center [623, 157] width 155 height 22
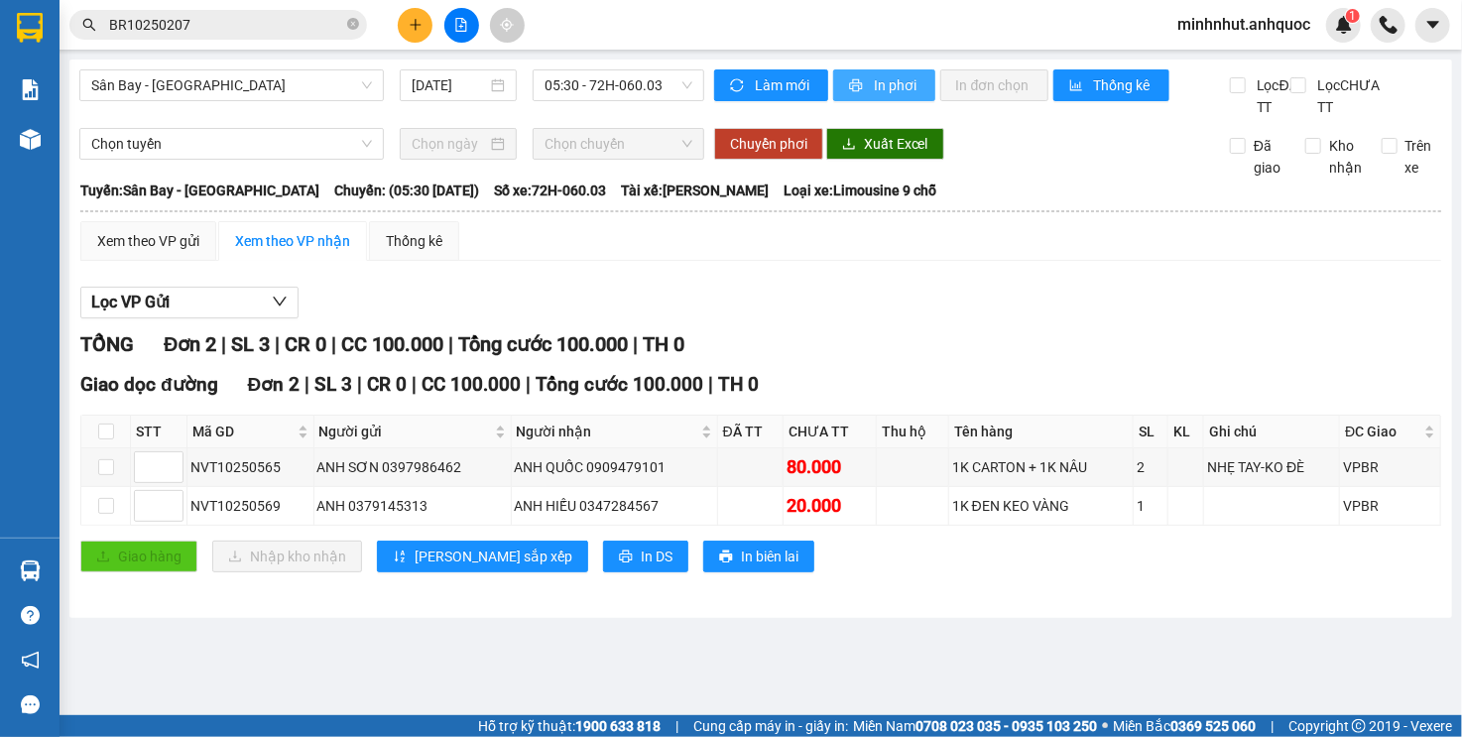
click at [896, 94] on span "In phơi" at bounding box center [897, 85] width 46 height 22
